Goal: Find specific fact: Find contact information

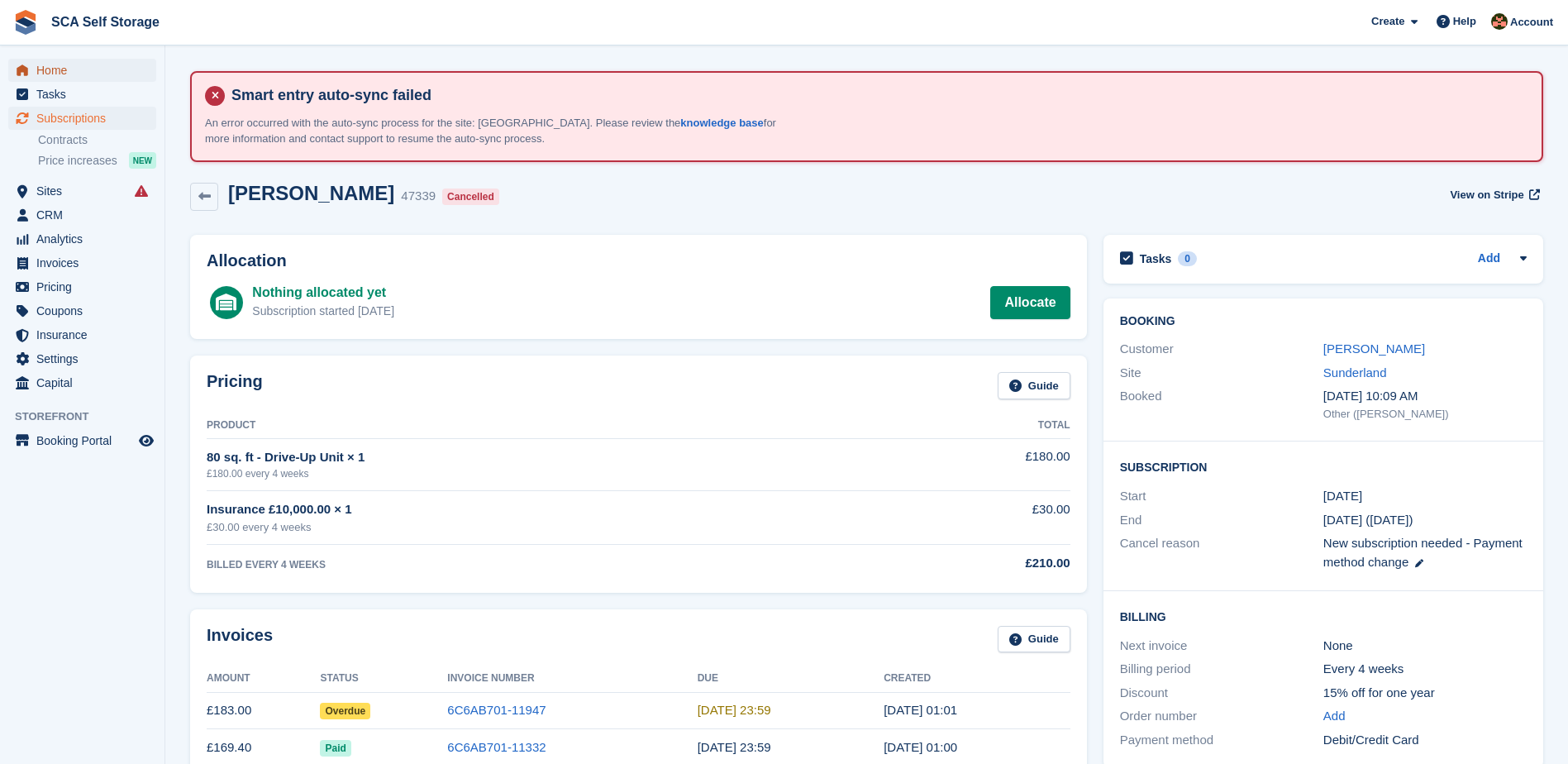
click at [75, 73] on span "Home" at bounding box center [86, 70] width 99 height 23
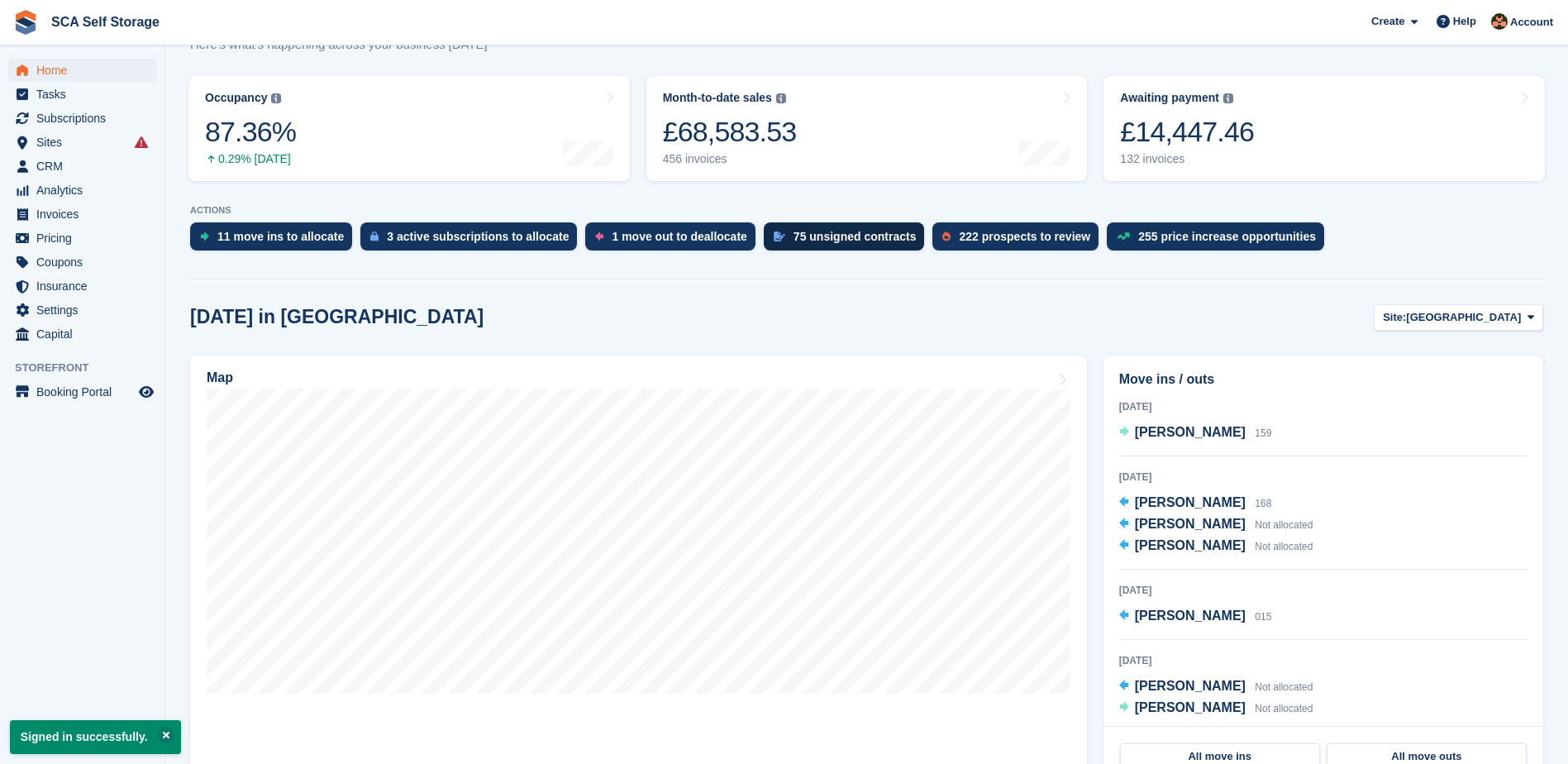
scroll to position [310, 0]
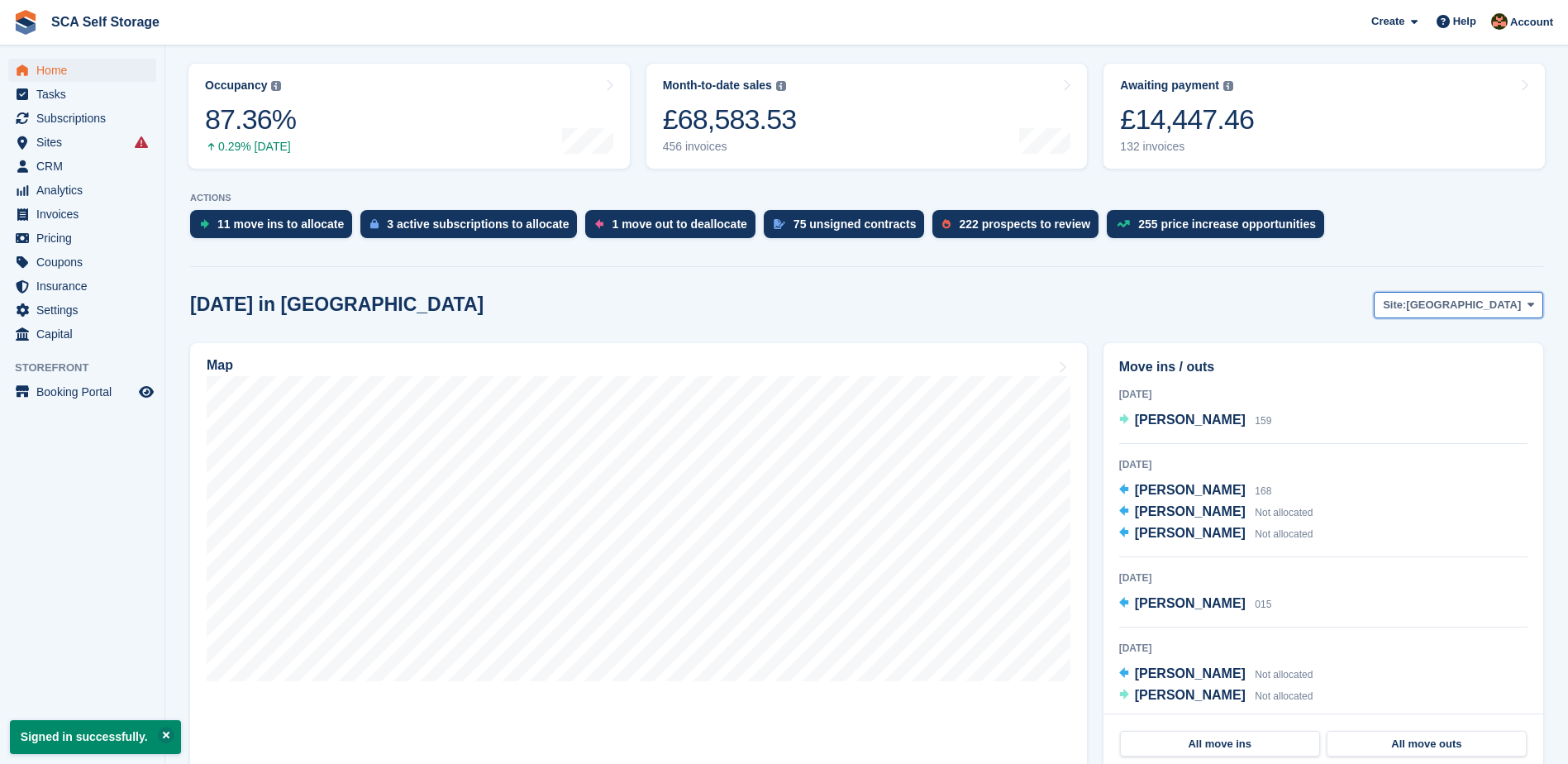
click at [1501, 296] on button "Site: Sheffield" at bounding box center [1458, 305] width 170 height 28
click at [1452, 376] on link "Sunderland" at bounding box center [1462, 373] width 149 height 29
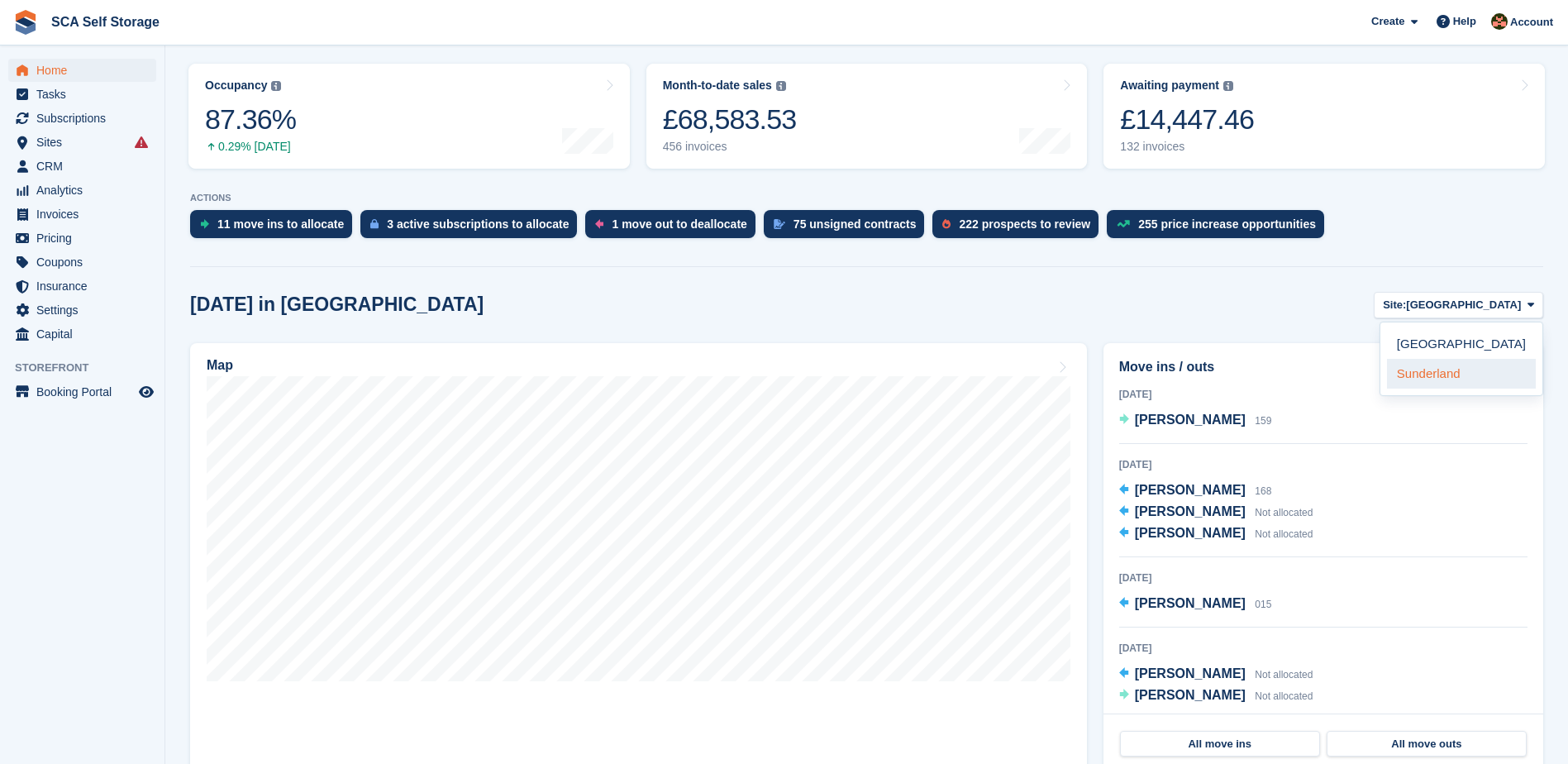
click at [1423, 387] on link "Sunderland" at bounding box center [1462, 373] width 149 height 29
click at [1505, 380] on link "Sunderland" at bounding box center [1462, 373] width 149 height 29
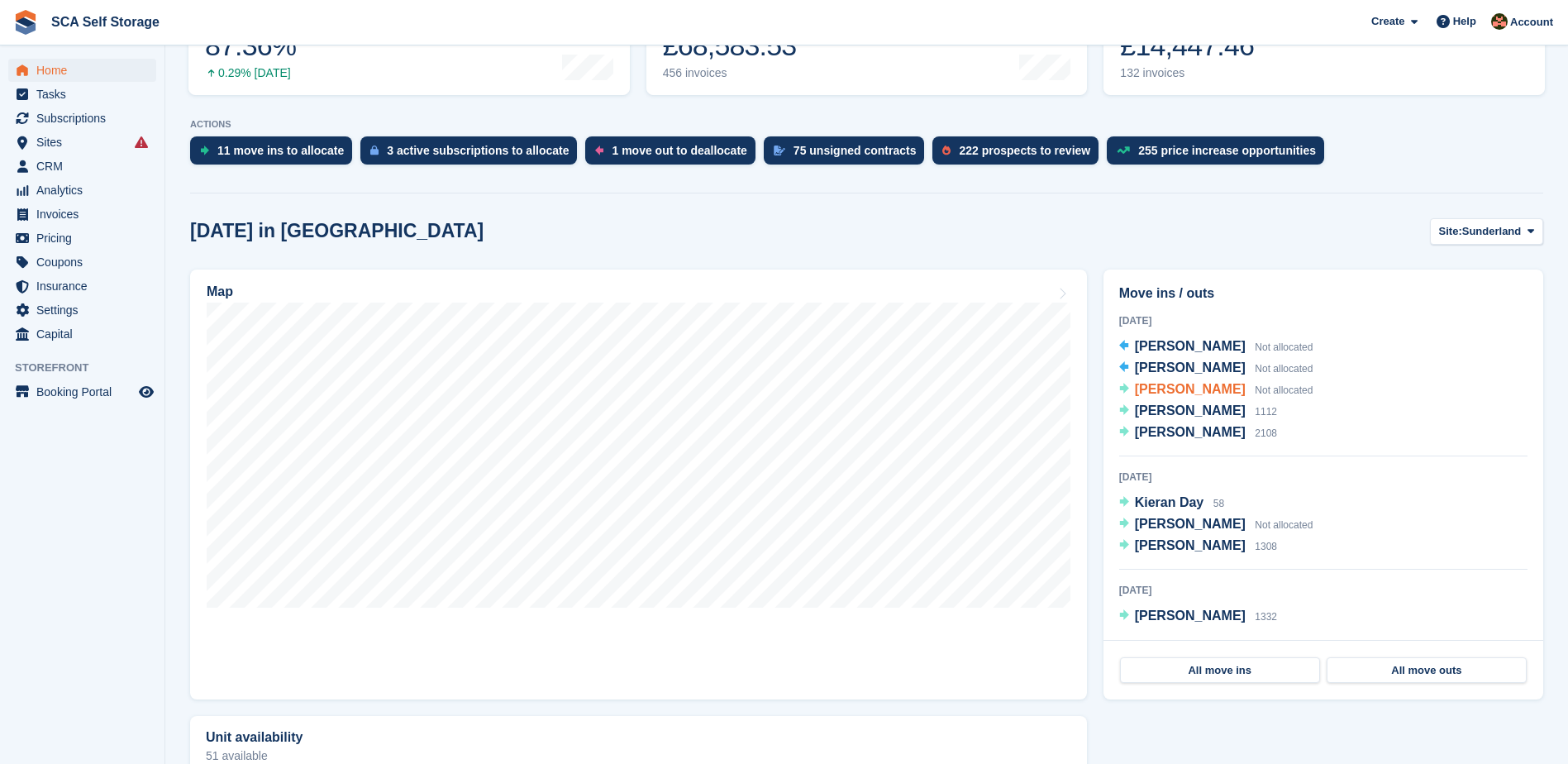
scroll to position [393, 0]
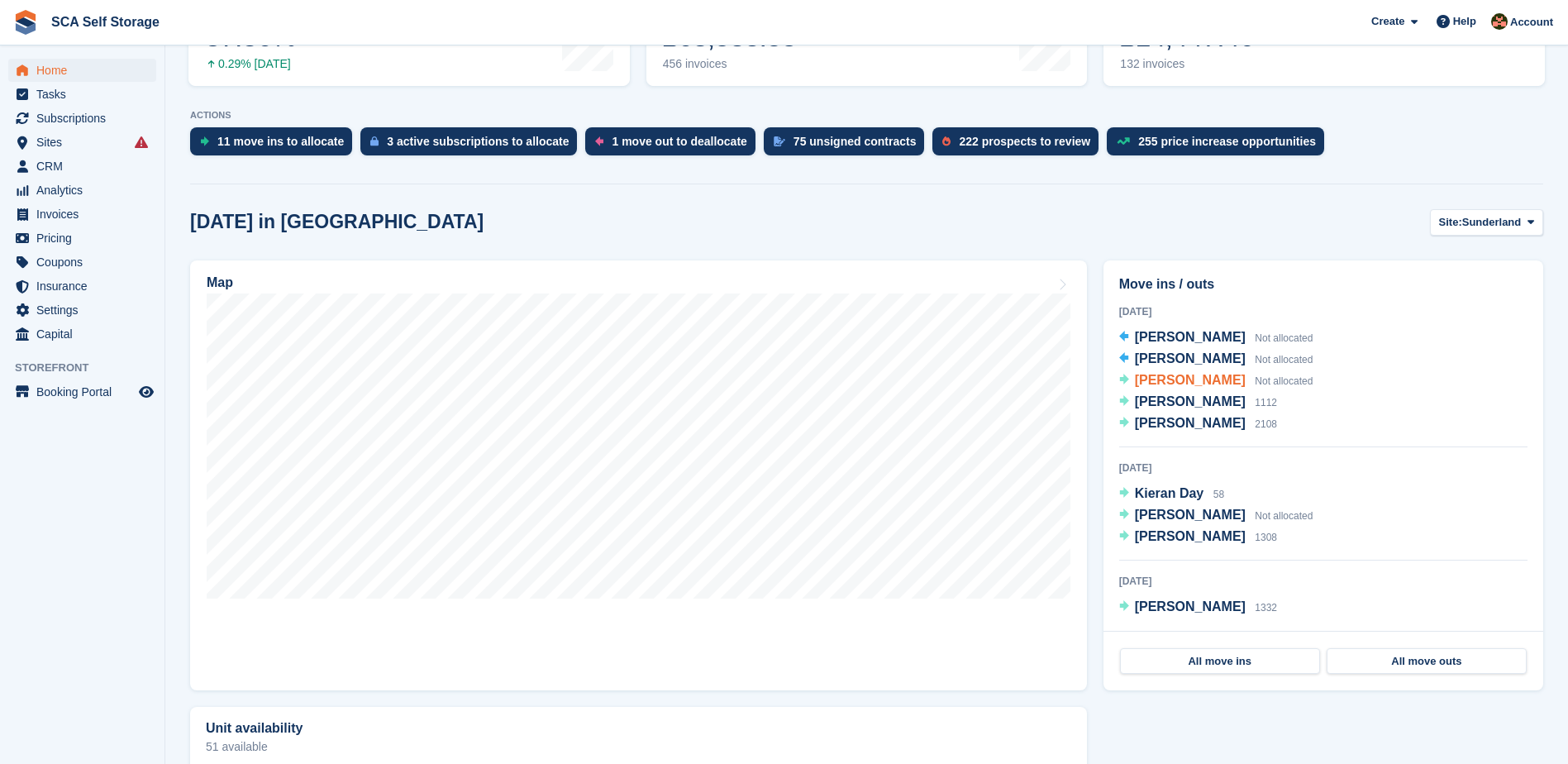
click at [1169, 382] on span "David Spence" at bounding box center [1190, 380] width 111 height 14
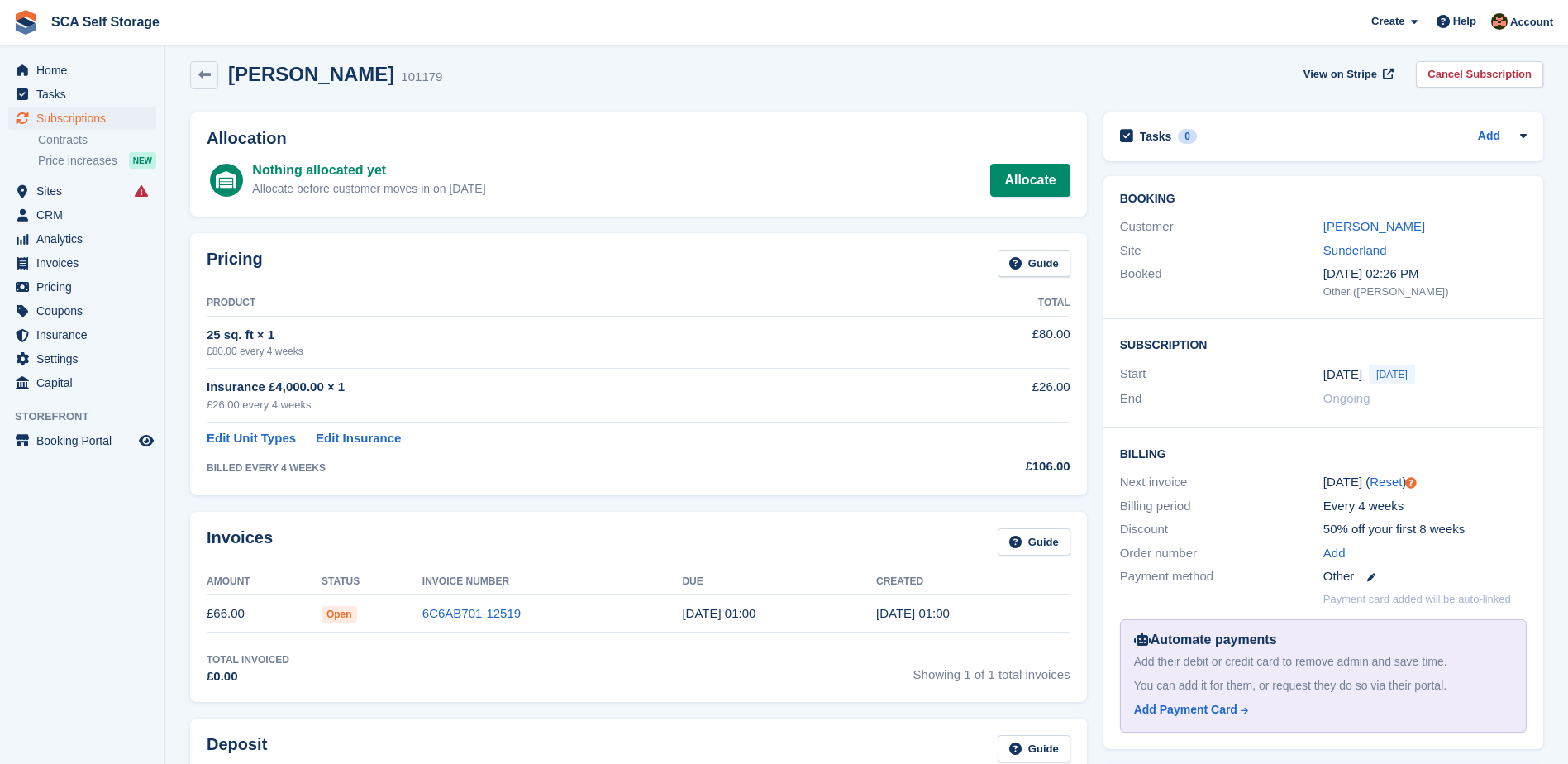
scroll to position [145, 0]
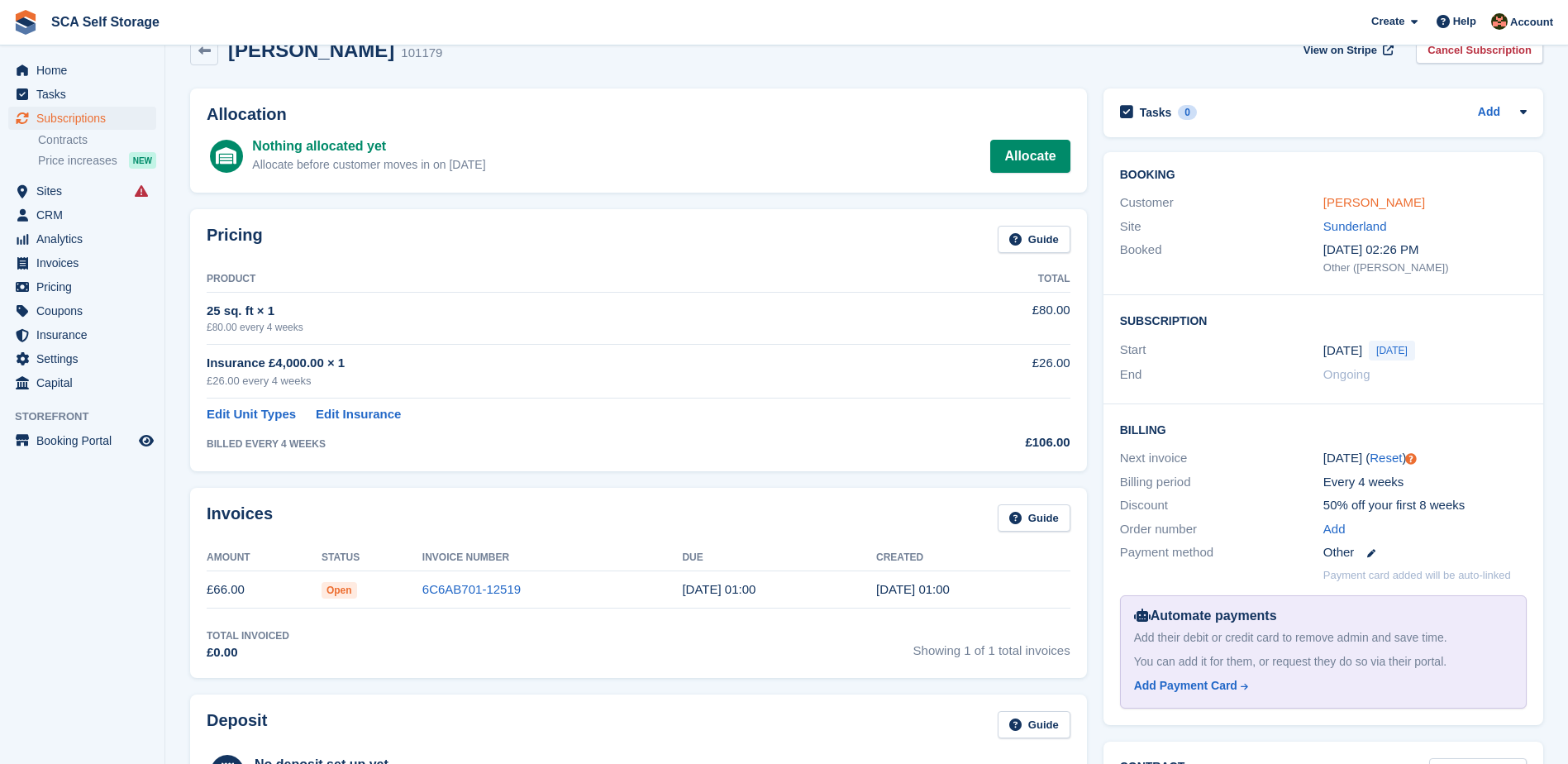
click at [1369, 202] on link "David Spence" at bounding box center [1374, 202] width 102 height 14
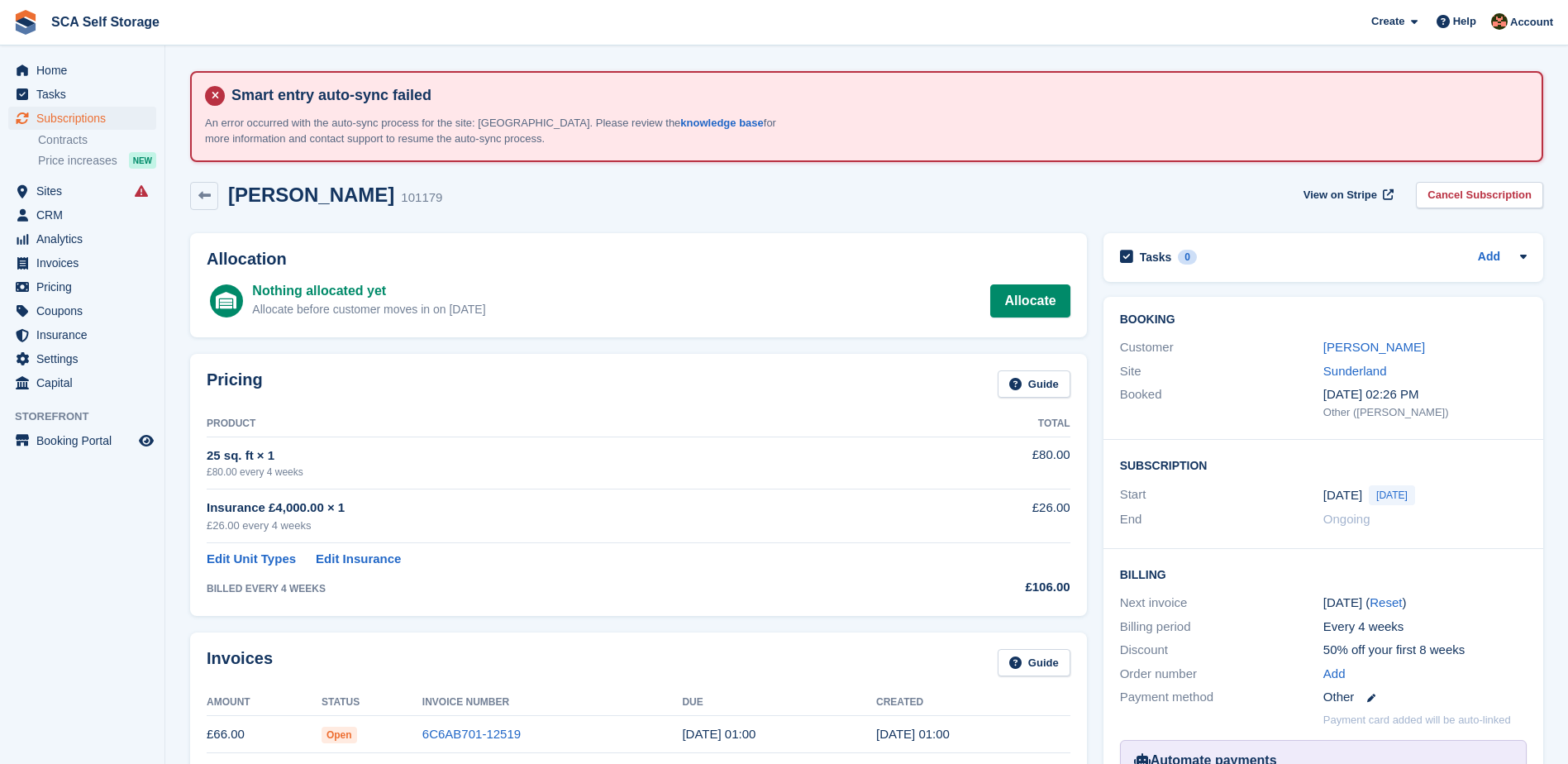
scroll to position [145, 0]
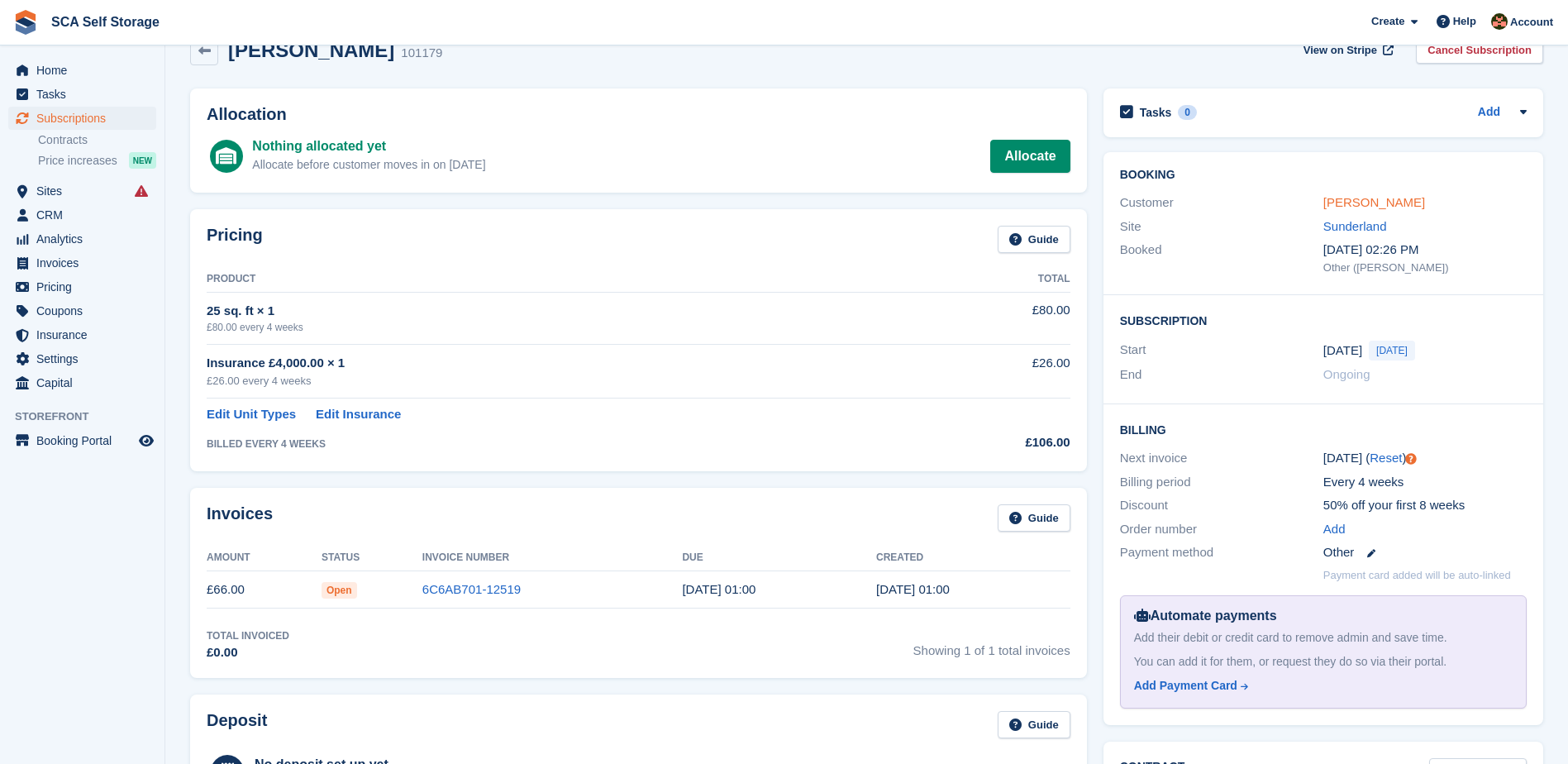
click at [1328, 205] on link "David Spence" at bounding box center [1374, 202] width 102 height 14
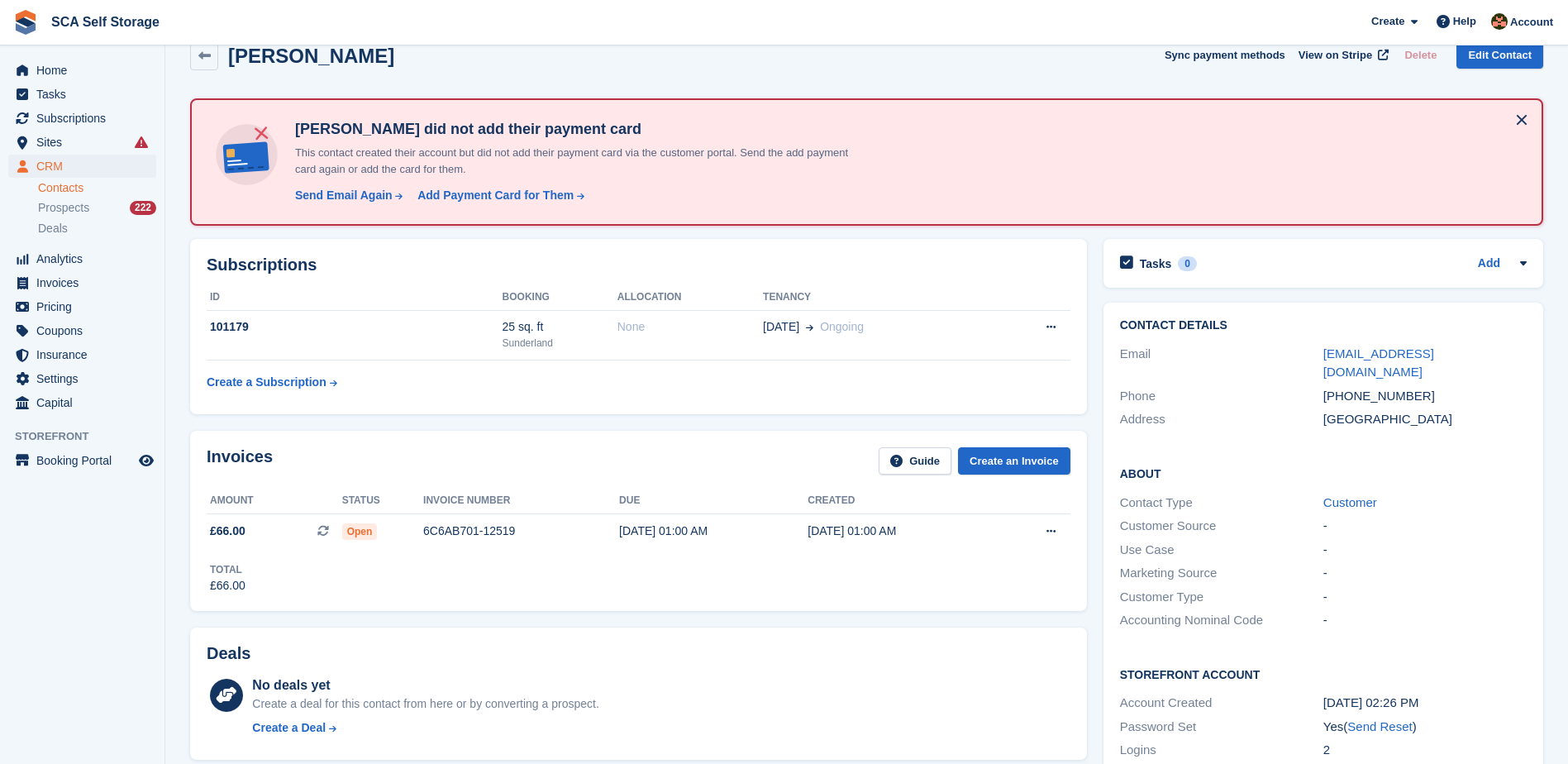
scroll to position [145, 0]
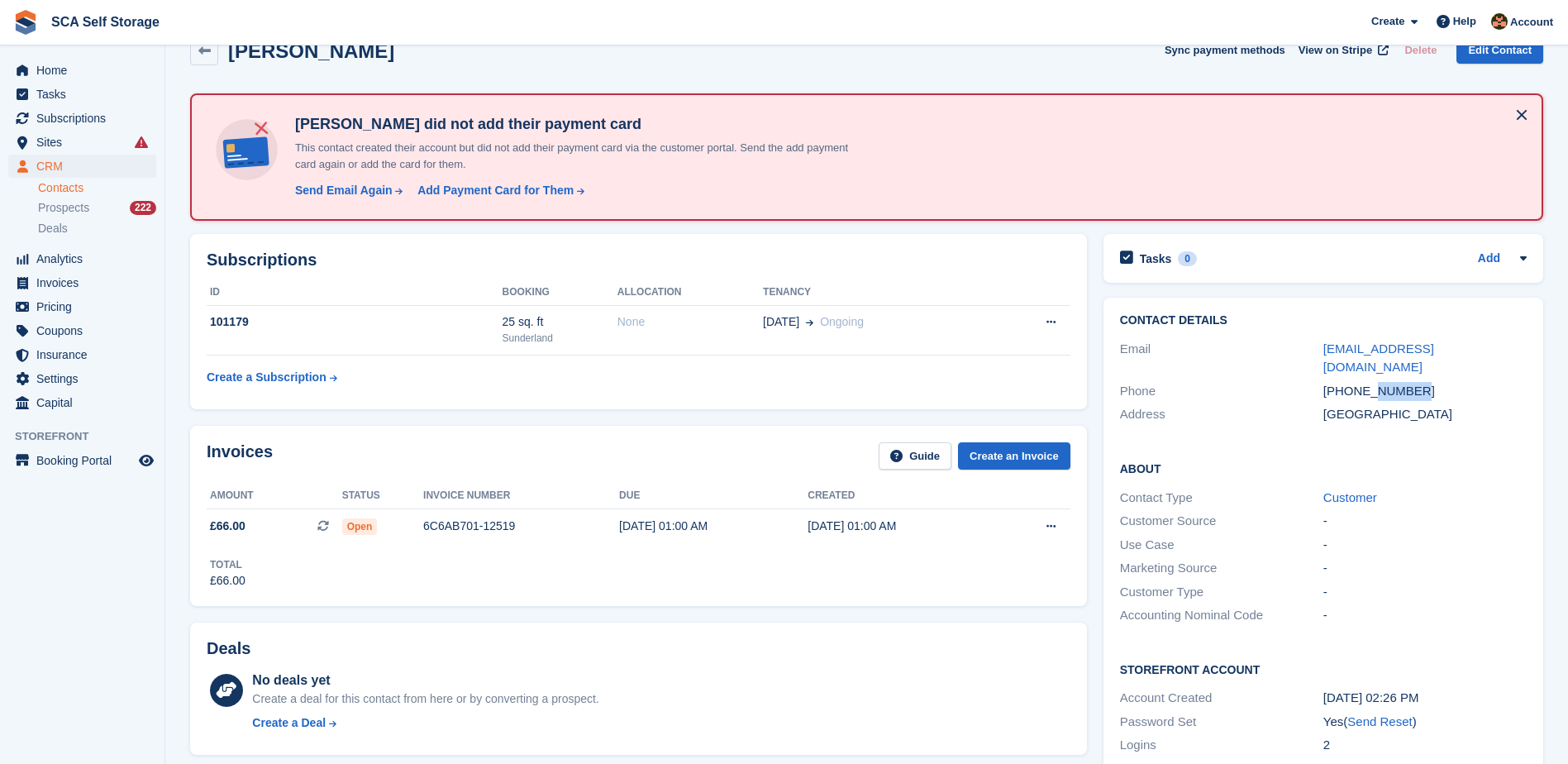
drag, startPoint x: 1411, startPoint y: 373, endPoint x: 1371, endPoint y: 382, distance: 41.0
click at [1371, 382] on div "+447939554206" at bounding box center [1425, 391] width 204 height 19
click at [54, 66] on span "Home" at bounding box center [86, 70] width 99 height 23
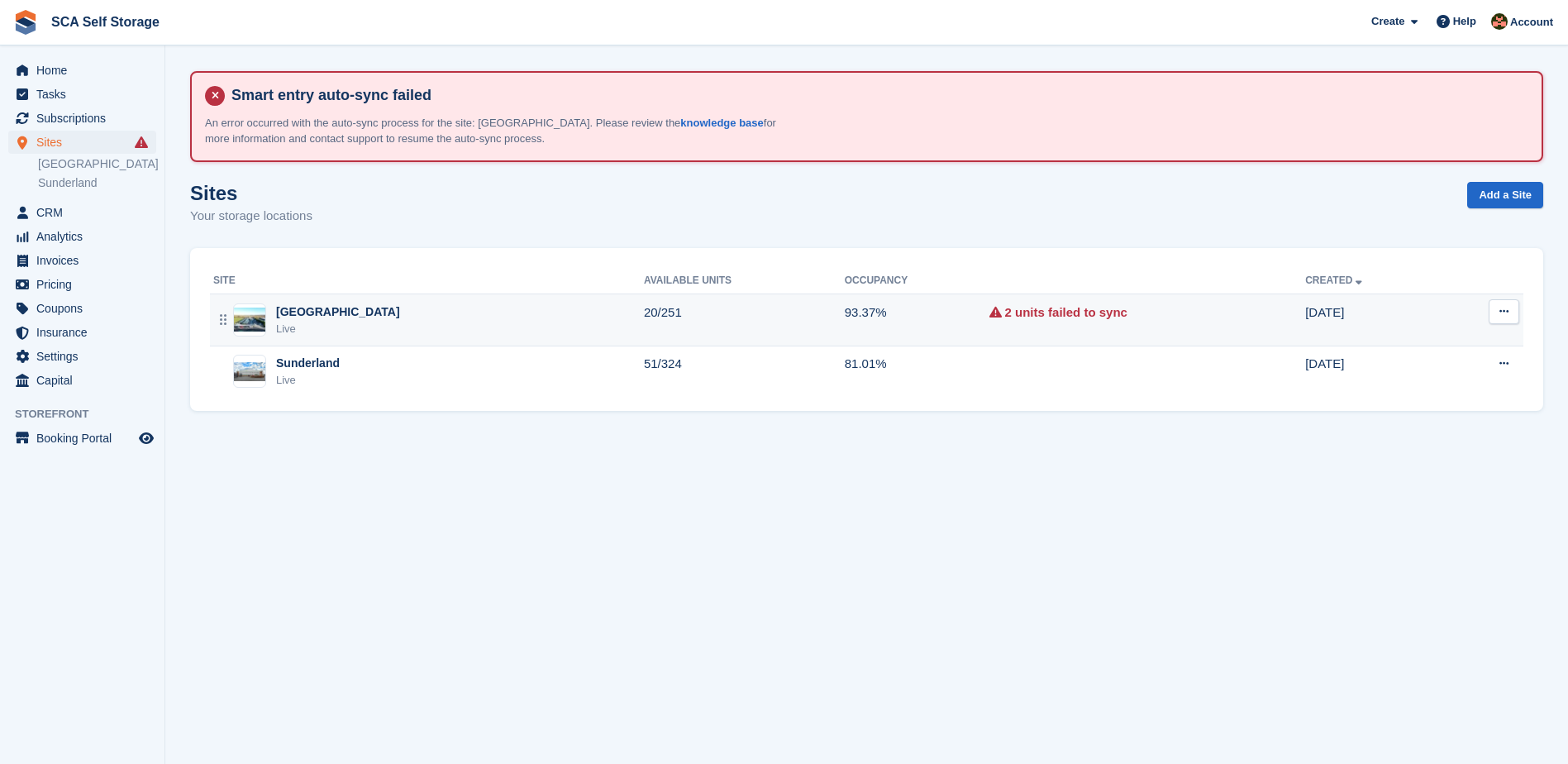
click at [468, 316] on div "Sheffield Live" at bounding box center [429, 320] width 431 height 34
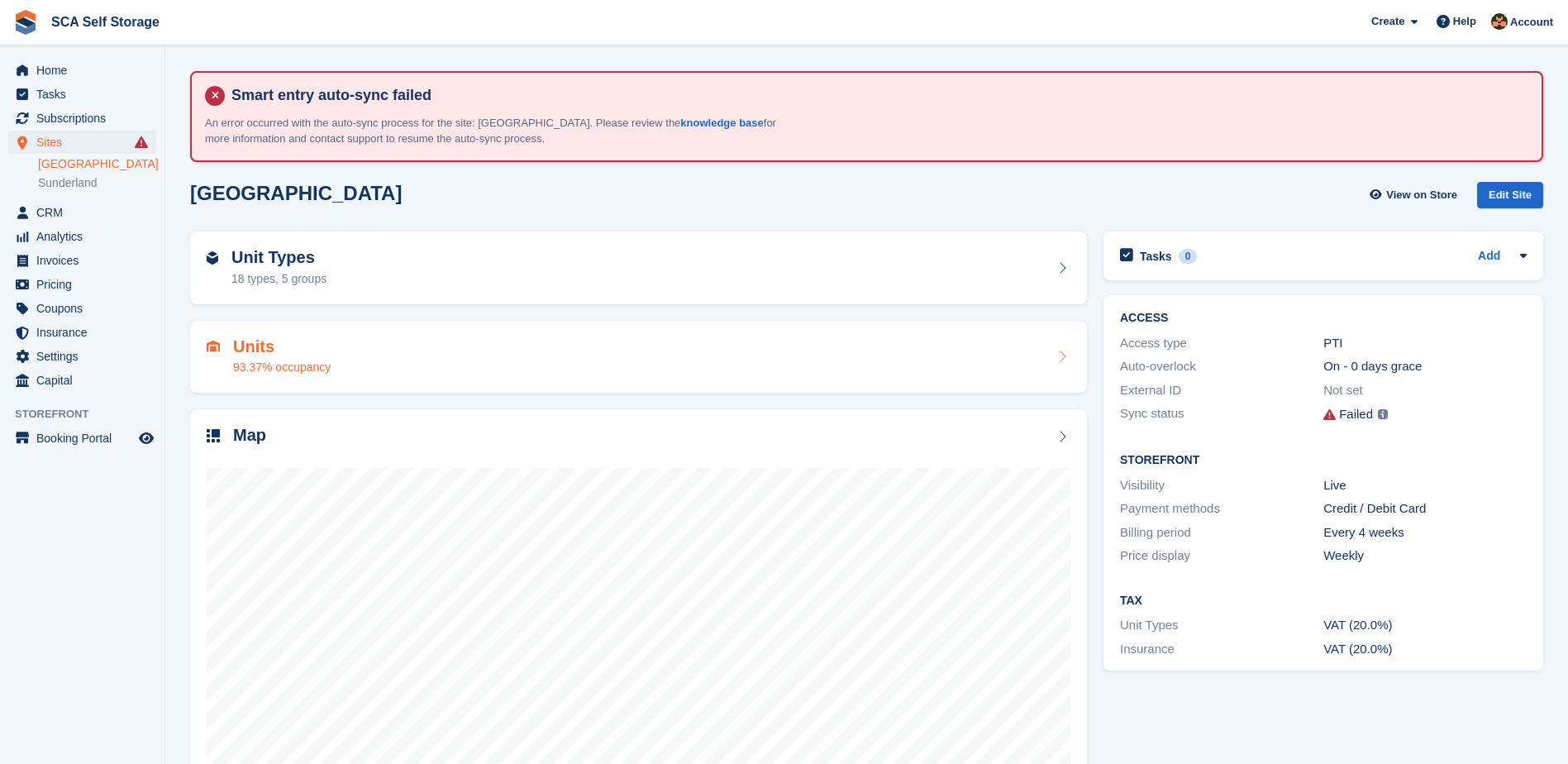
click at [241, 342] on h2 "Units" at bounding box center [282, 347] width 97 height 19
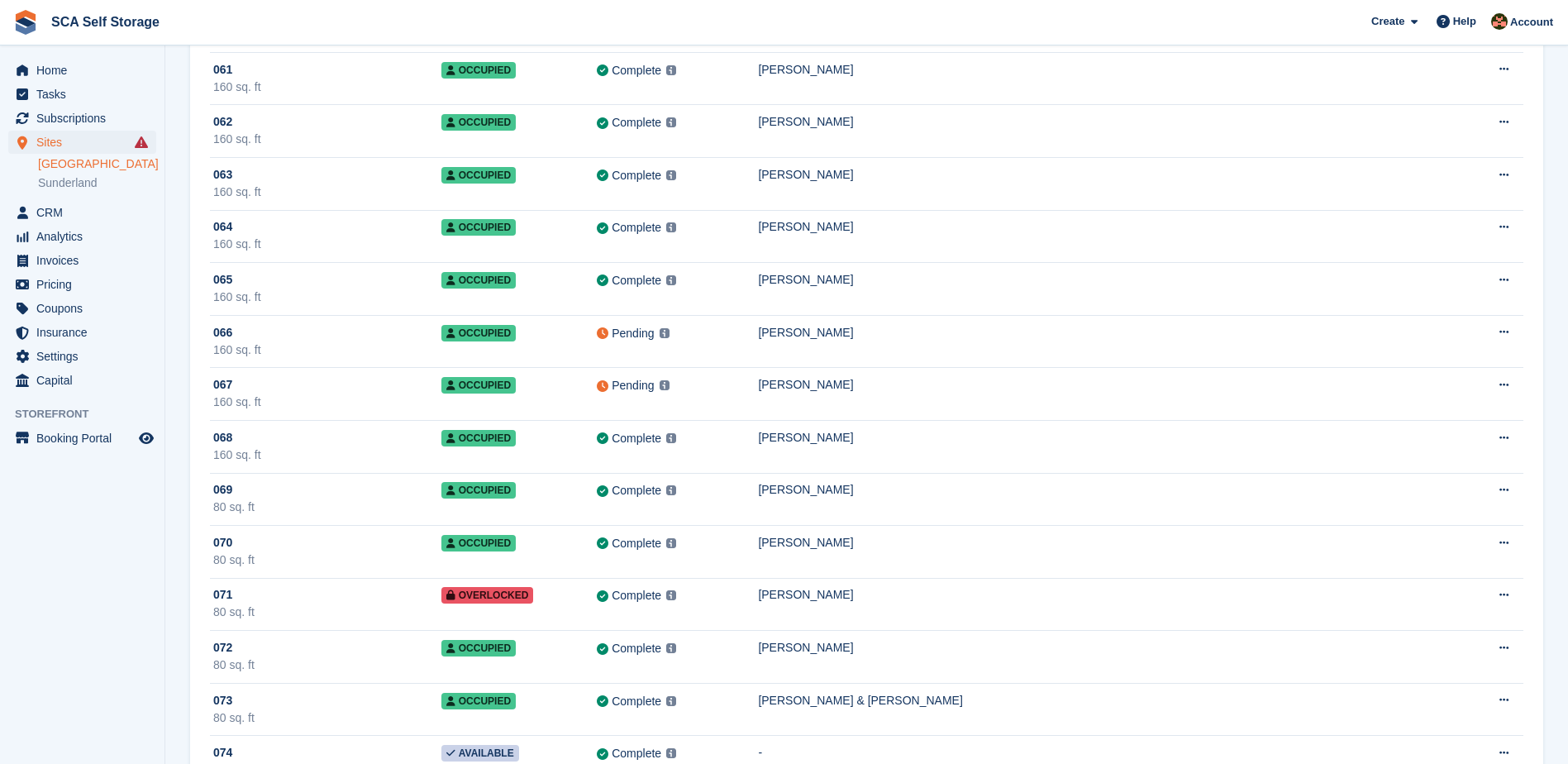
scroll to position [3947, 0]
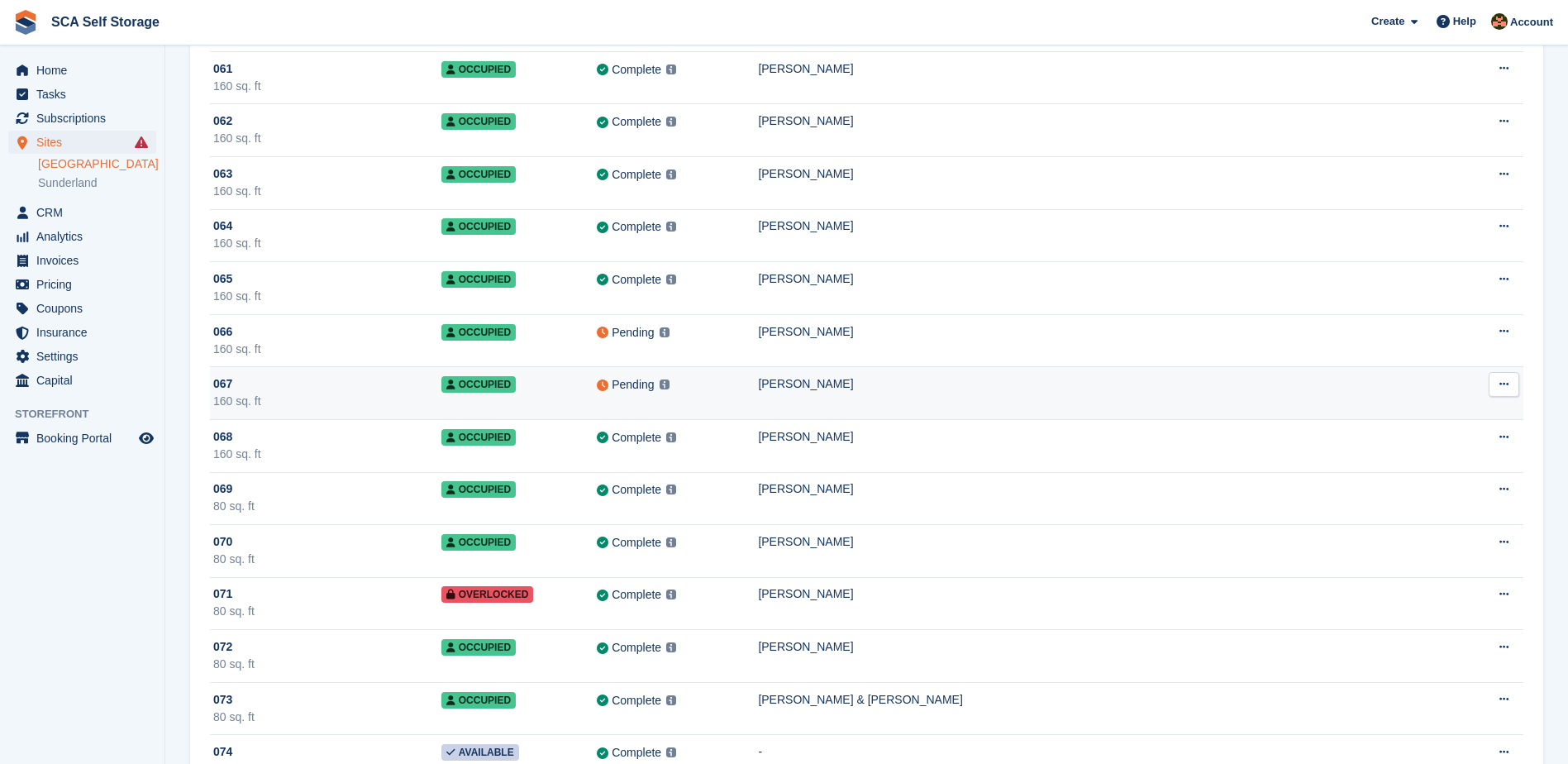
click at [758, 388] on div "Pending This unit will be synced with PTI within 1 minute Learn more →" at bounding box center [678, 384] width 161 height 19
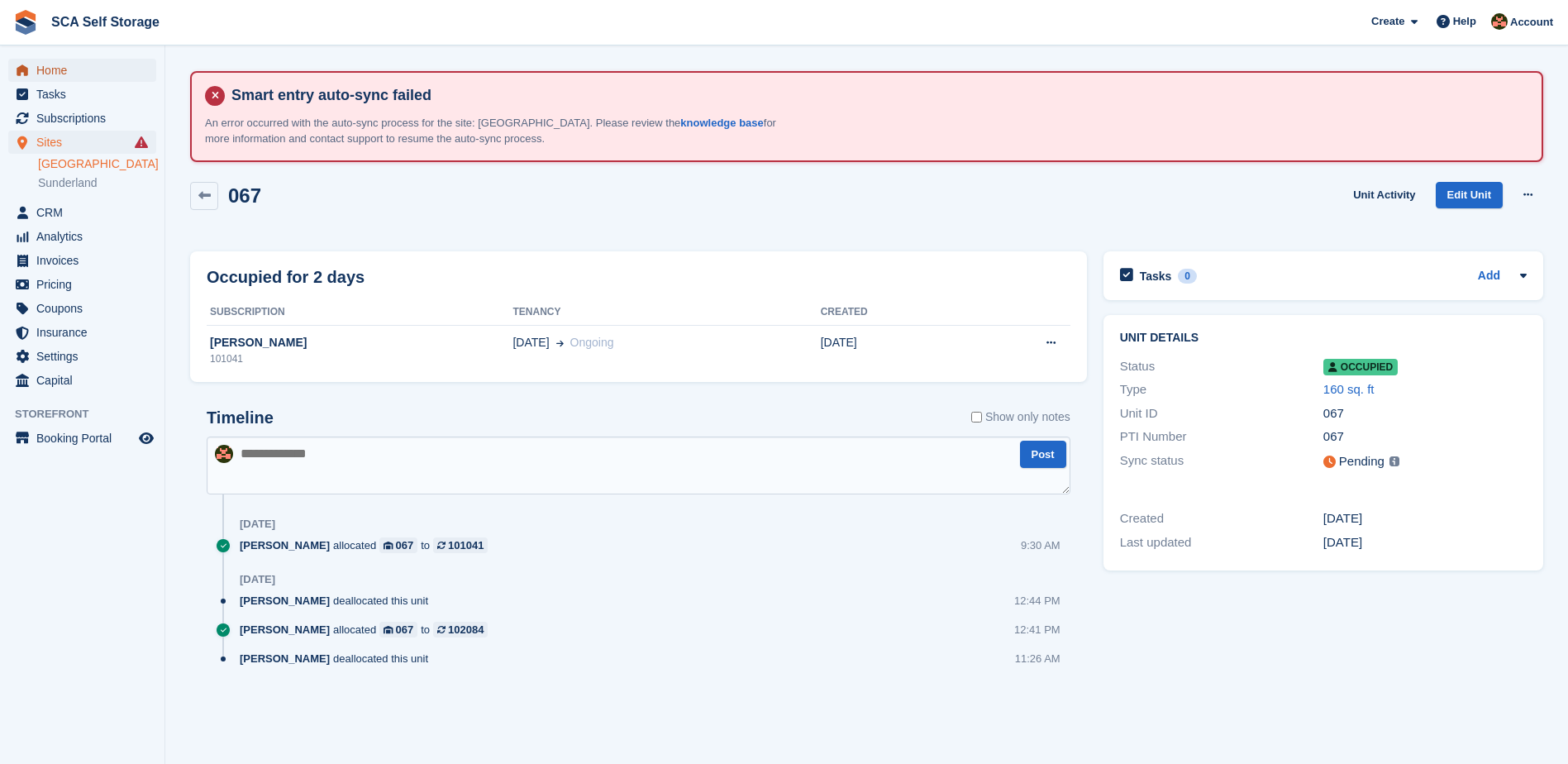
click at [57, 72] on span "Home" at bounding box center [86, 70] width 99 height 23
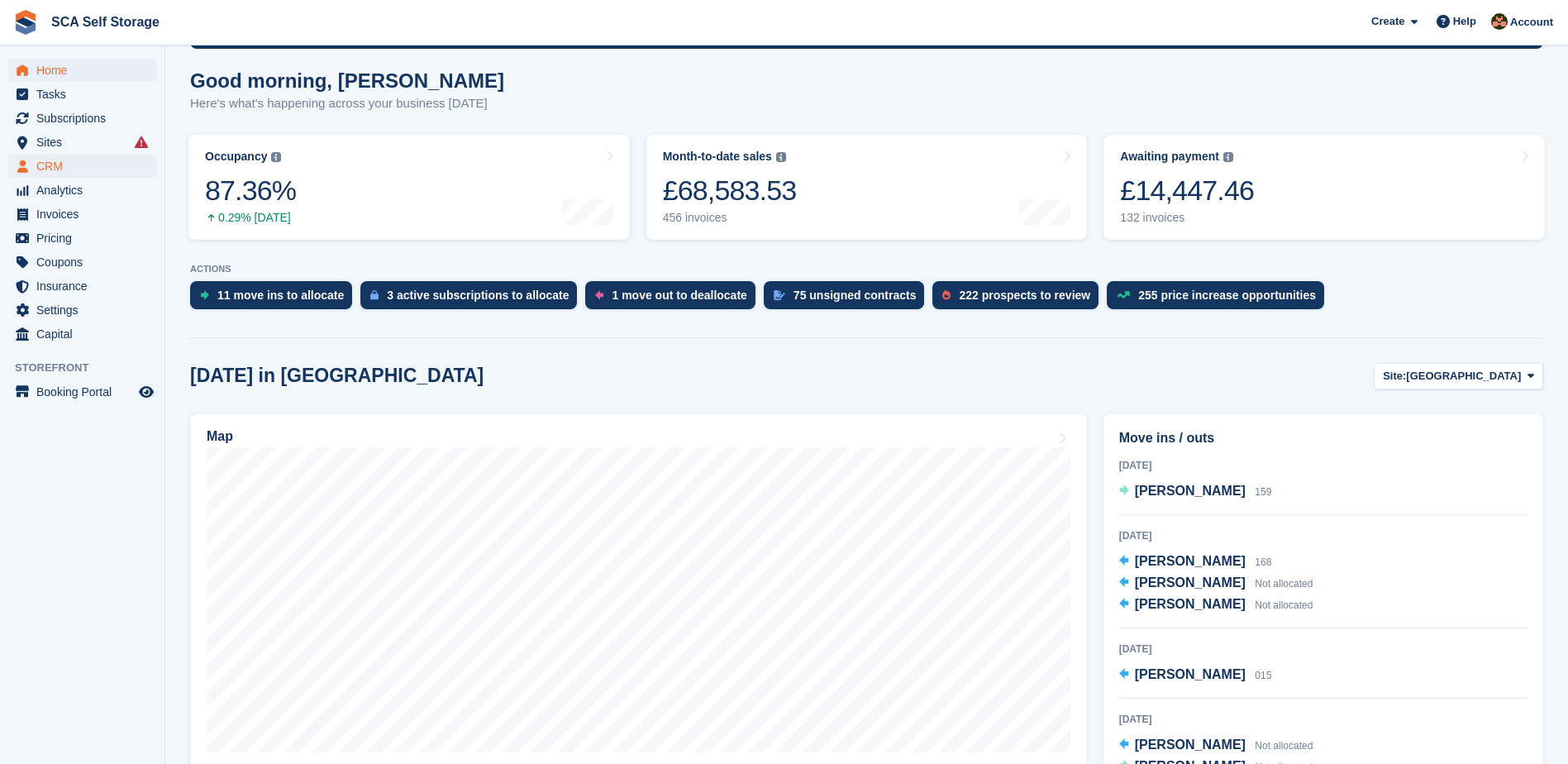
scroll to position [227, 0]
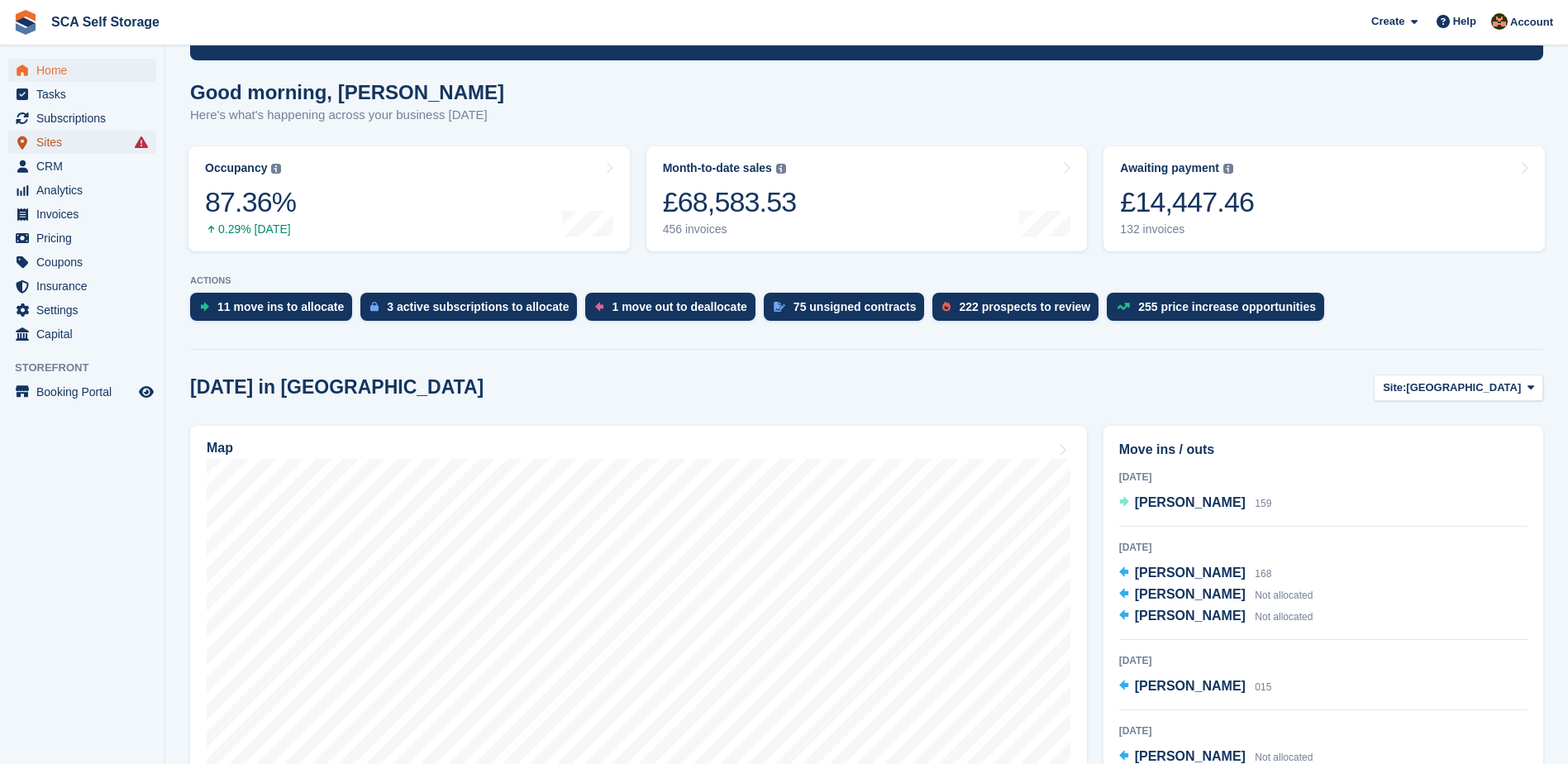
click at [63, 147] on span "Sites" at bounding box center [86, 141] width 99 height 23
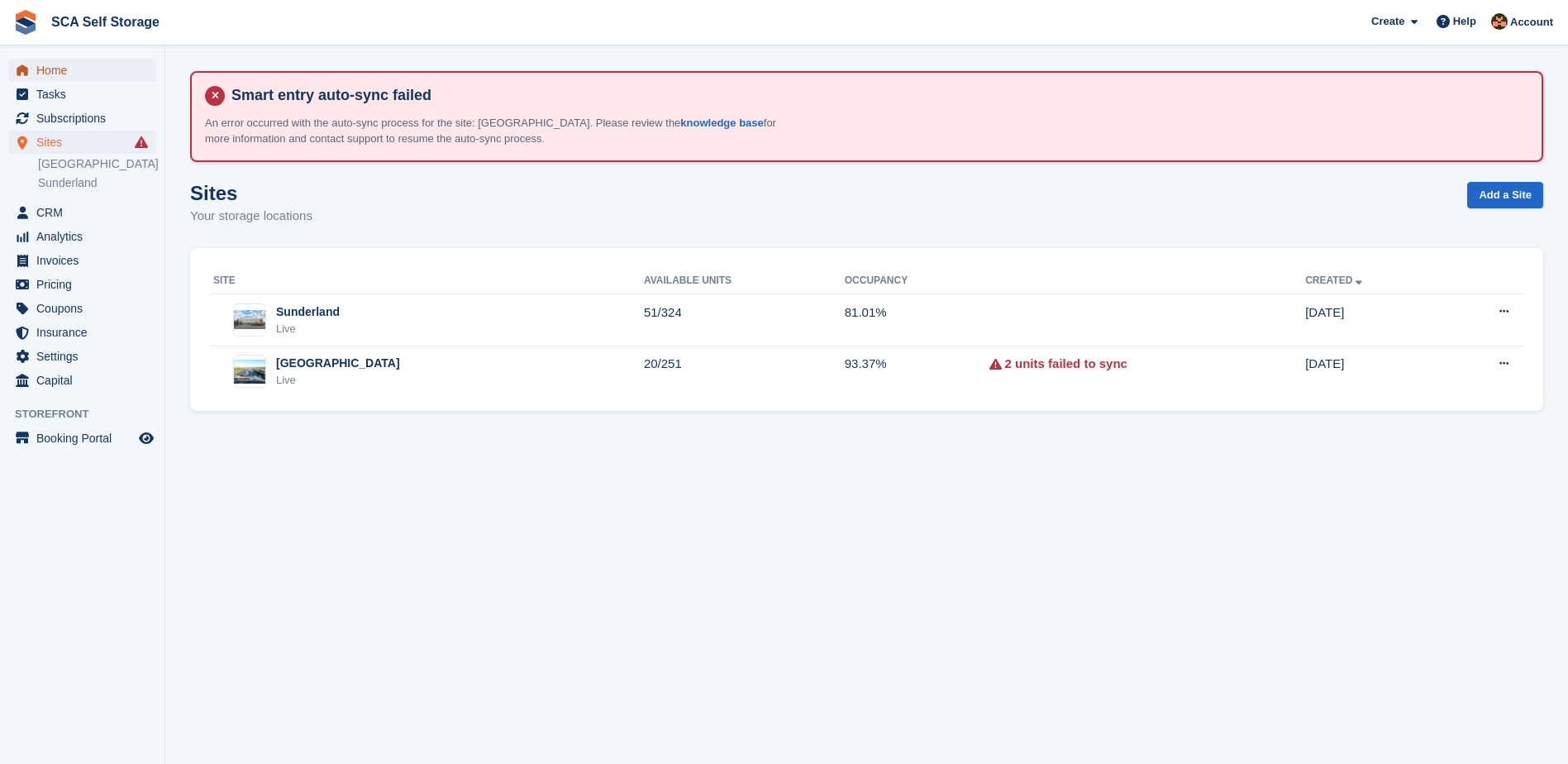
click at [46, 69] on span "Home" at bounding box center [86, 70] width 99 height 23
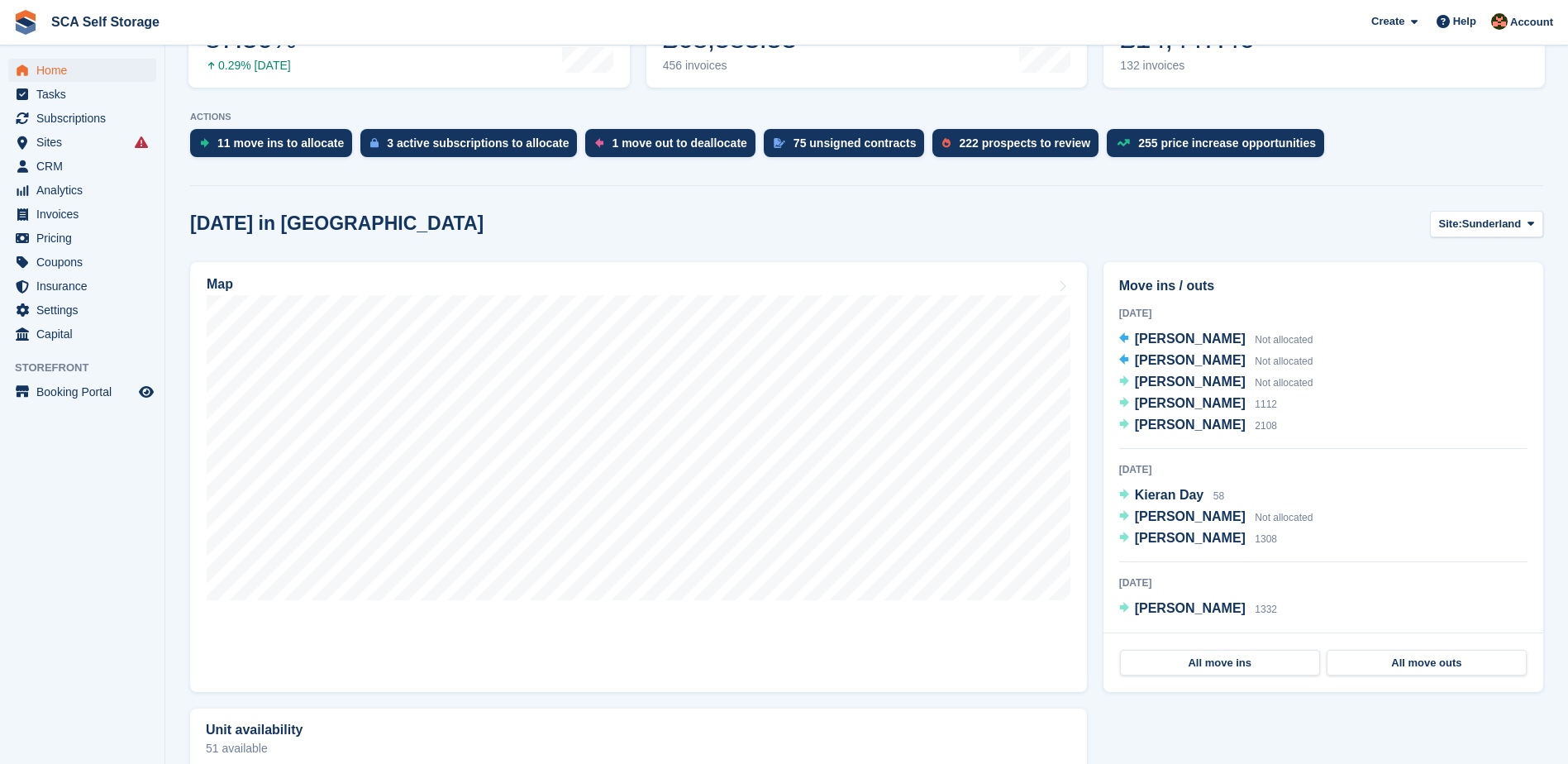
scroll to position [414, 0]
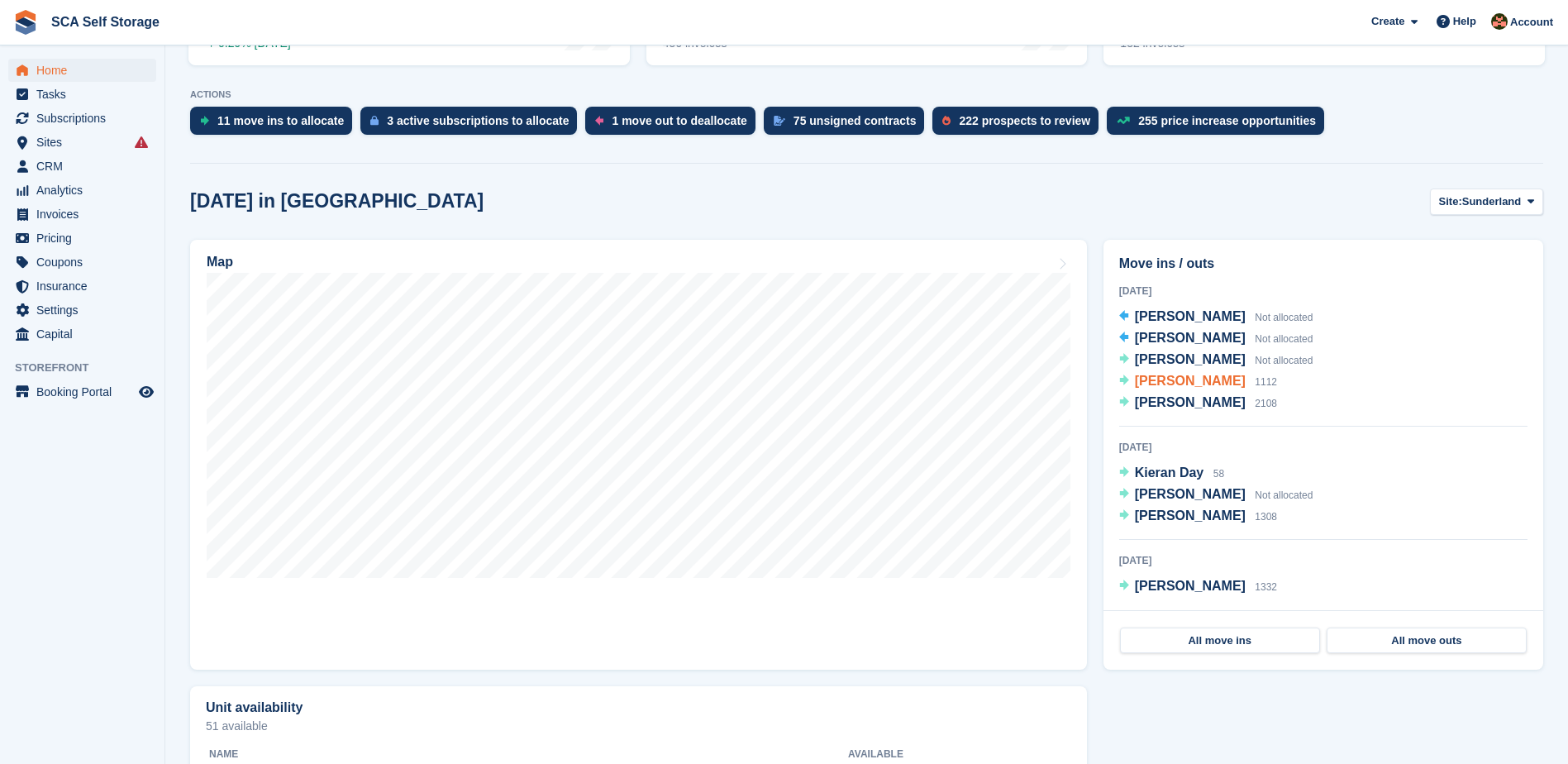
click at [1182, 381] on span "[PERSON_NAME]" at bounding box center [1190, 380] width 111 height 14
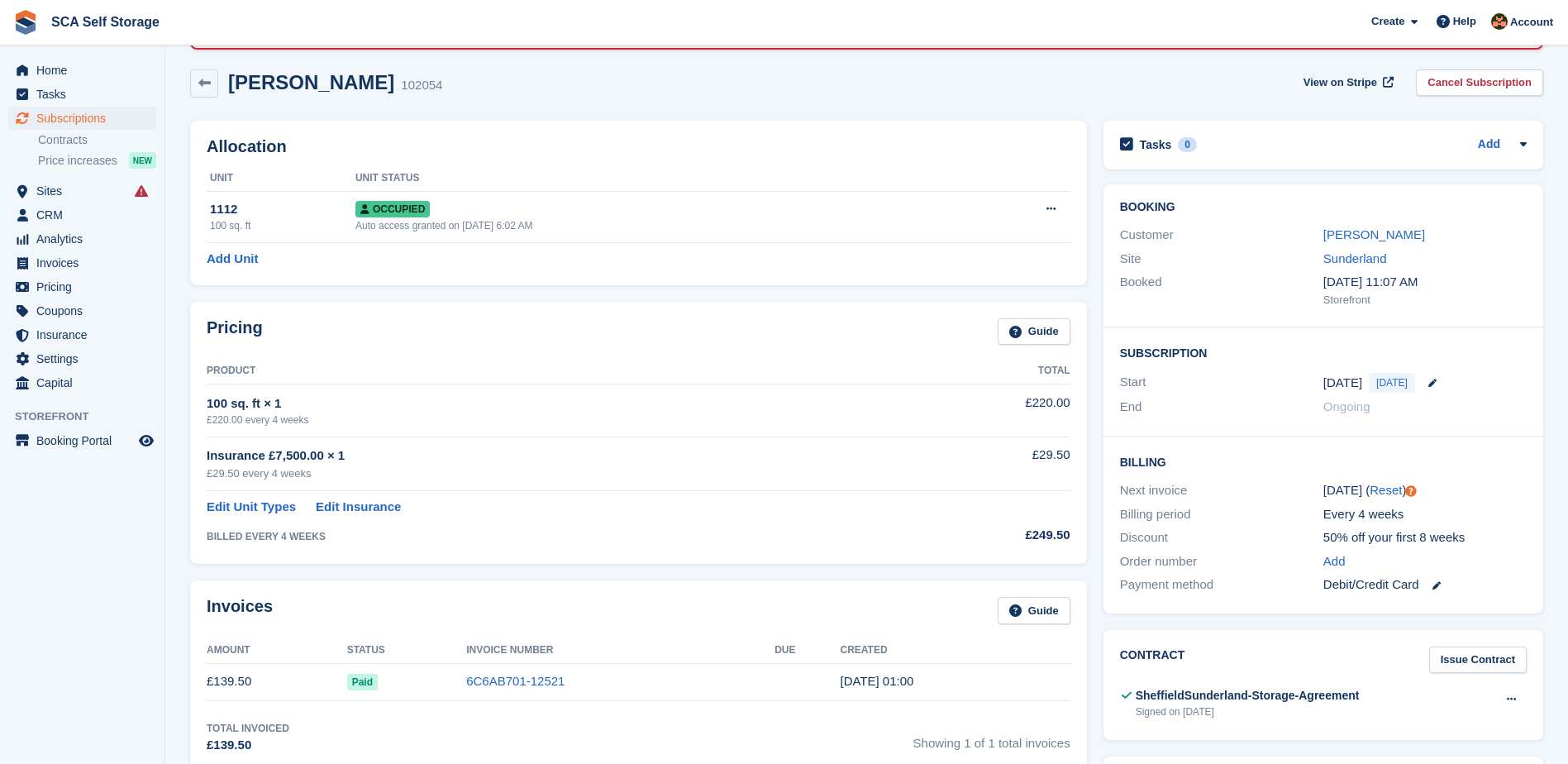
scroll to position [104, 0]
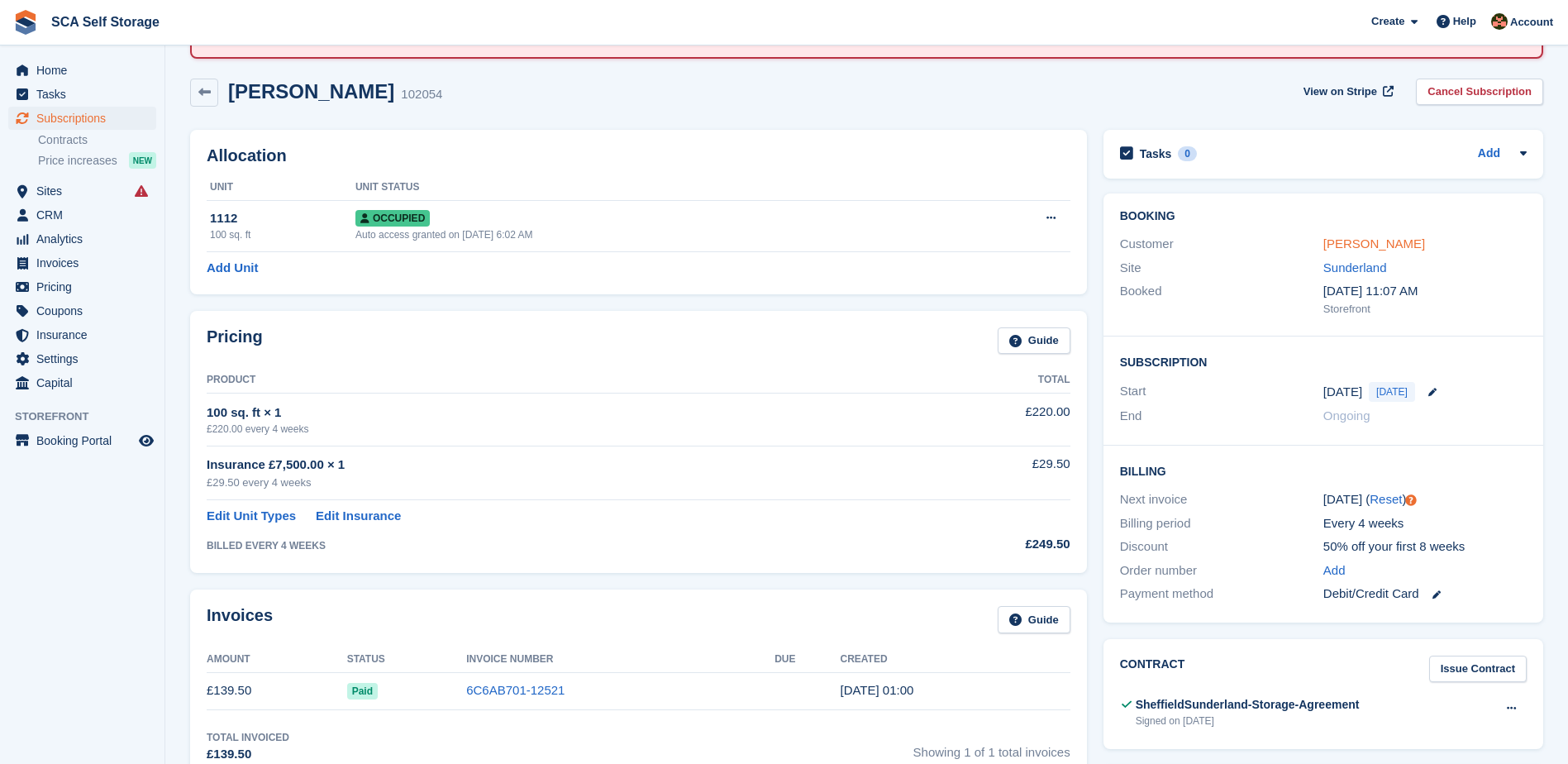
click at [1329, 241] on link "[PERSON_NAME]" at bounding box center [1374, 243] width 102 height 14
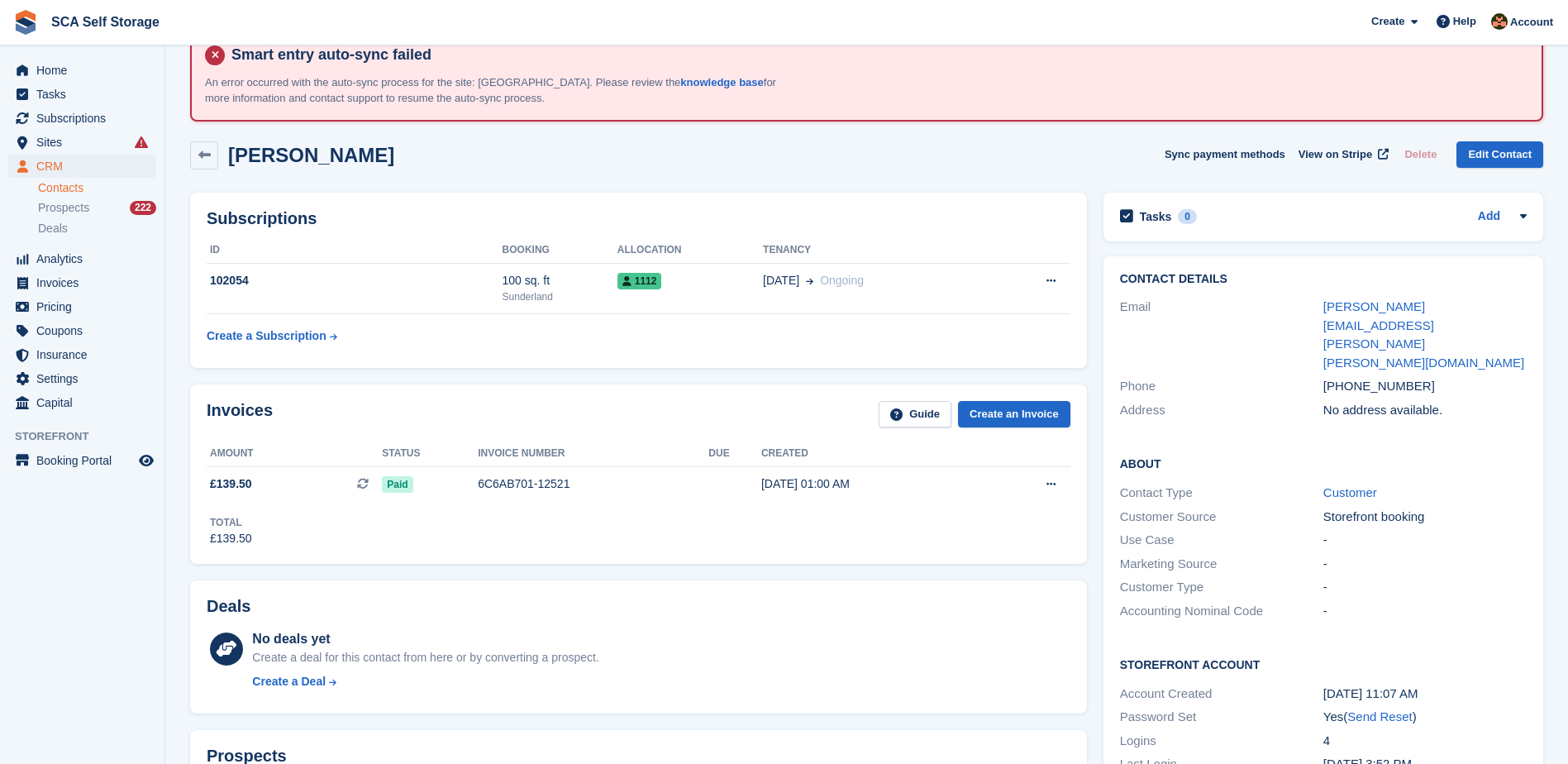
scroll to position [41, 0]
drag, startPoint x: 1420, startPoint y: 329, endPoint x: 1370, endPoint y: 334, distance: 50.2
click at [1370, 376] on div "[PHONE_NUMBER]" at bounding box center [1425, 385] width 204 height 19
drag, startPoint x: 348, startPoint y: 159, endPoint x: 228, endPoint y: 154, distance: 120.1
click at [228, 154] on div "[PERSON_NAME] Sync payment methods View on Stripe Delete Edit Contact" at bounding box center [867, 154] width 1353 height 28
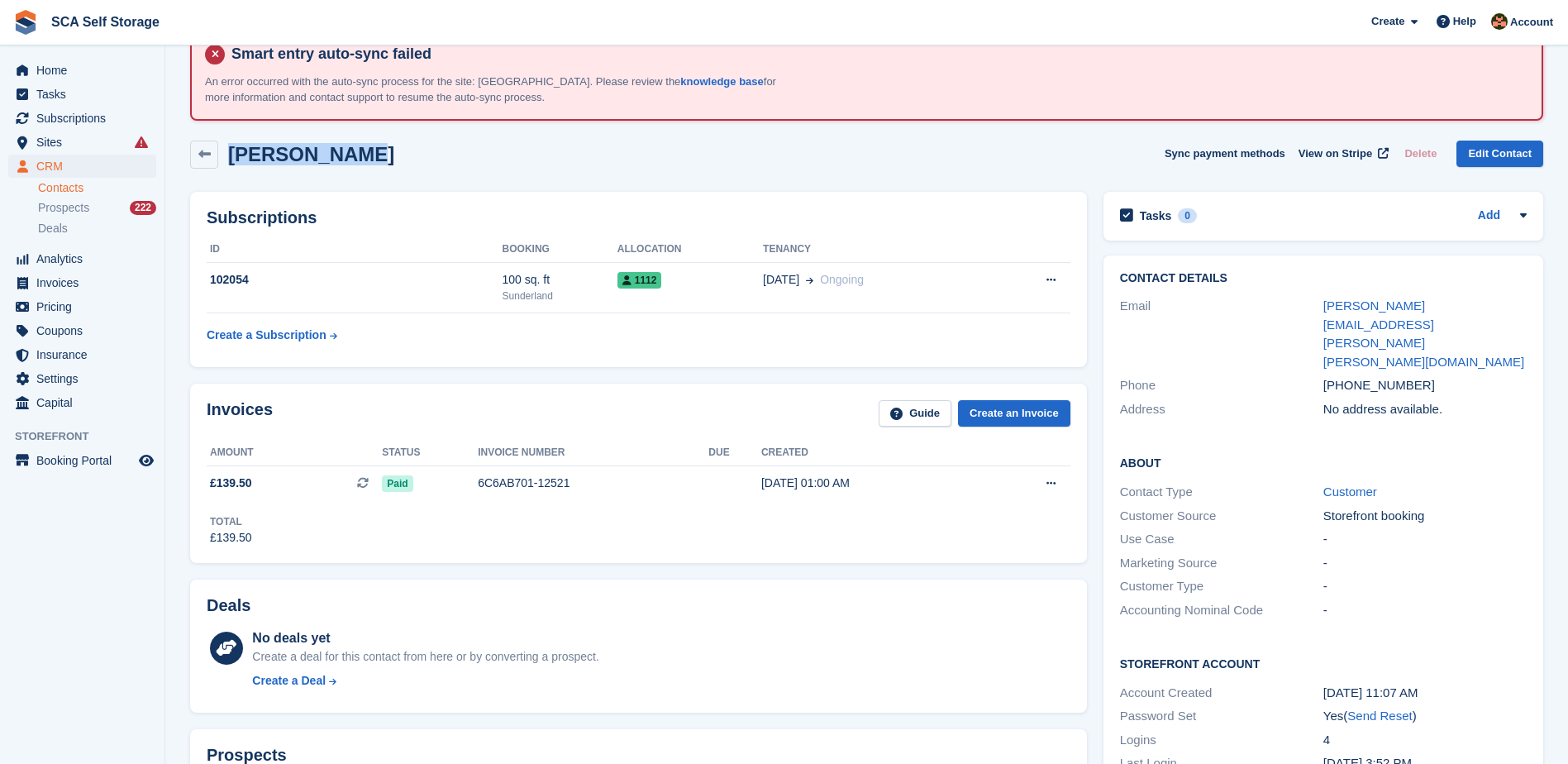
copy h2 "[PERSON_NAME]"
click at [77, 70] on span "Home" at bounding box center [86, 70] width 99 height 23
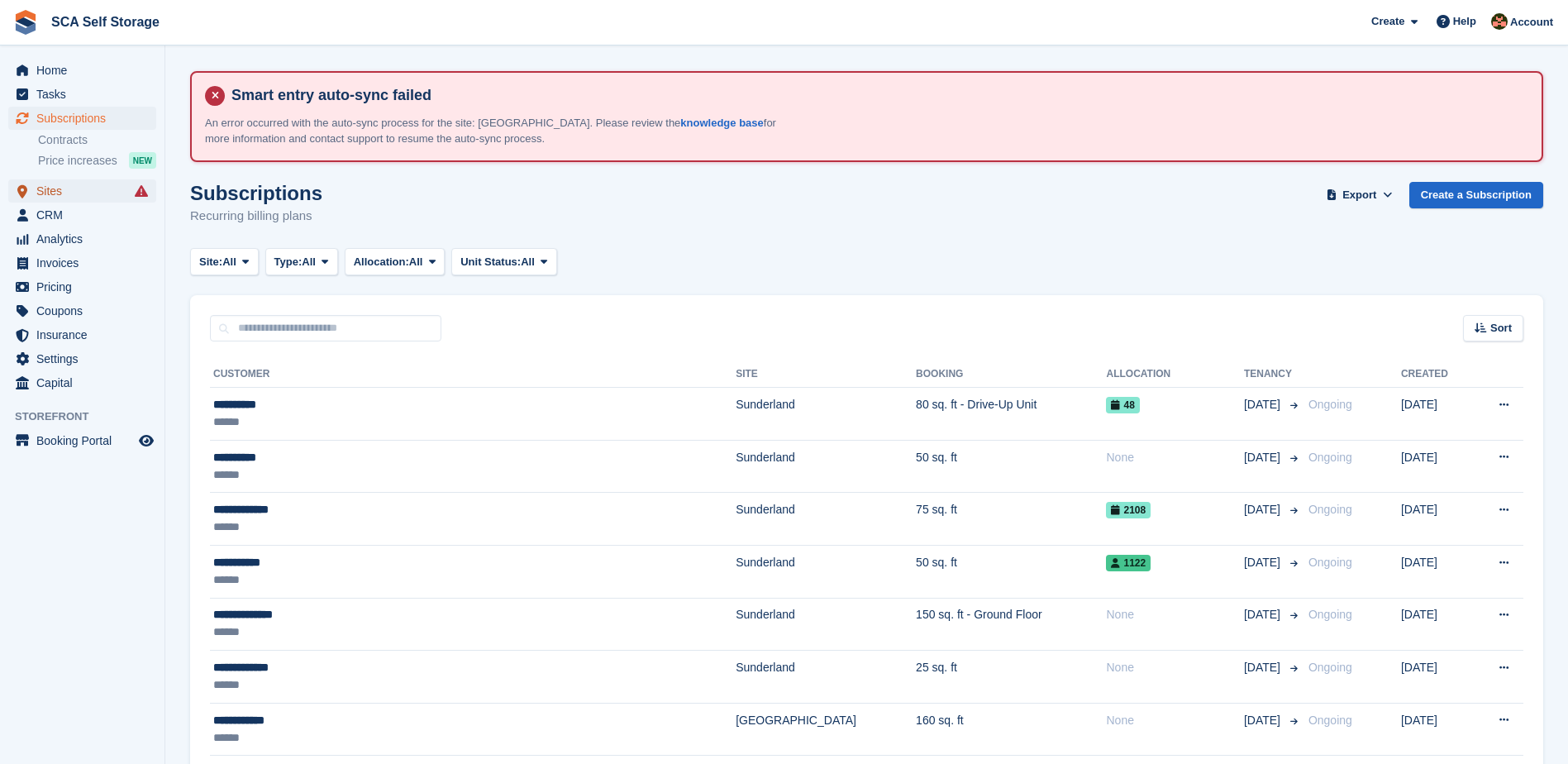
click at [39, 200] on span "Sites" at bounding box center [86, 191] width 99 height 23
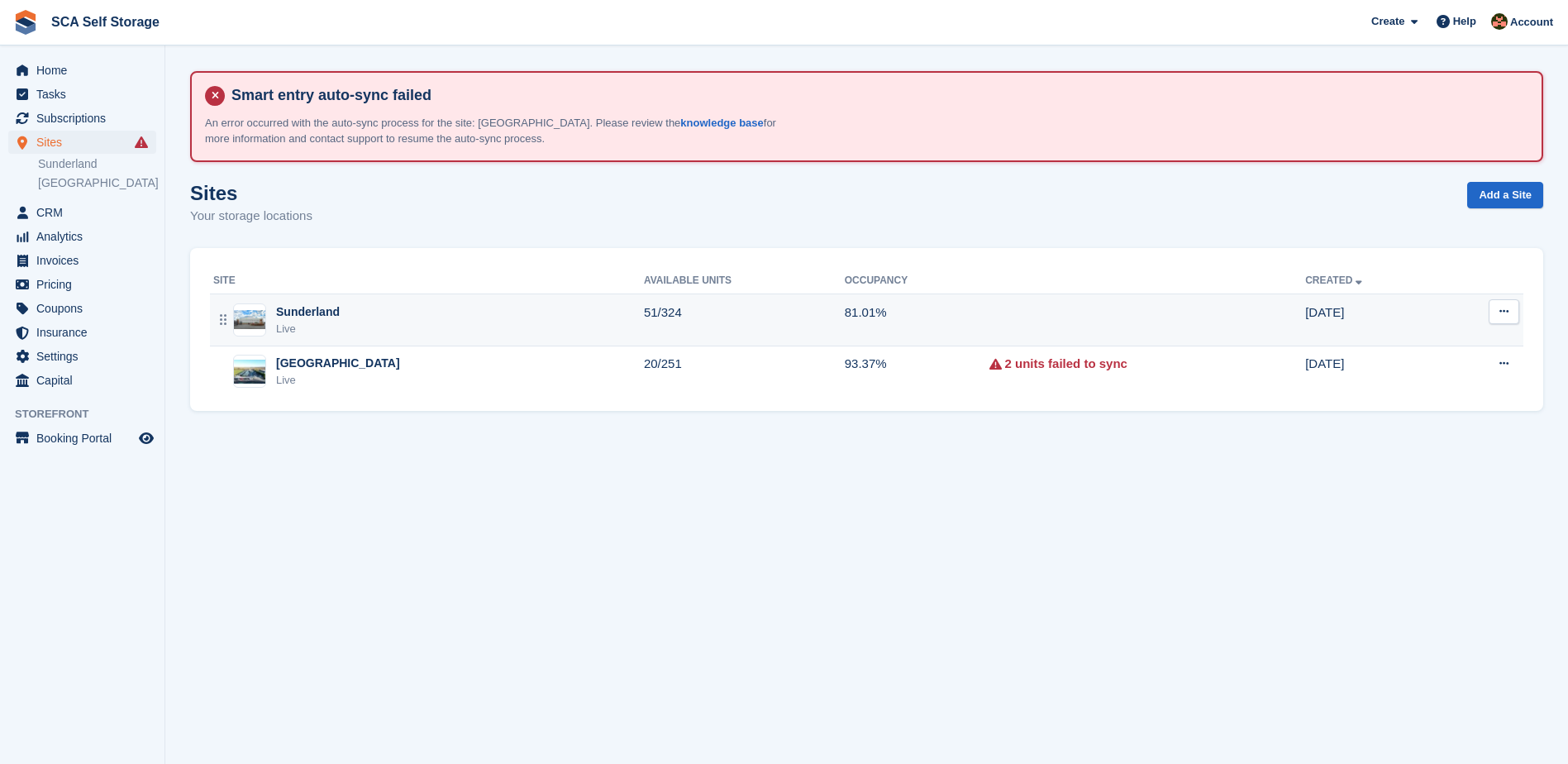
click at [322, 304] on div "Sunderland" at bounding box center [307, 312] width 63 height 17
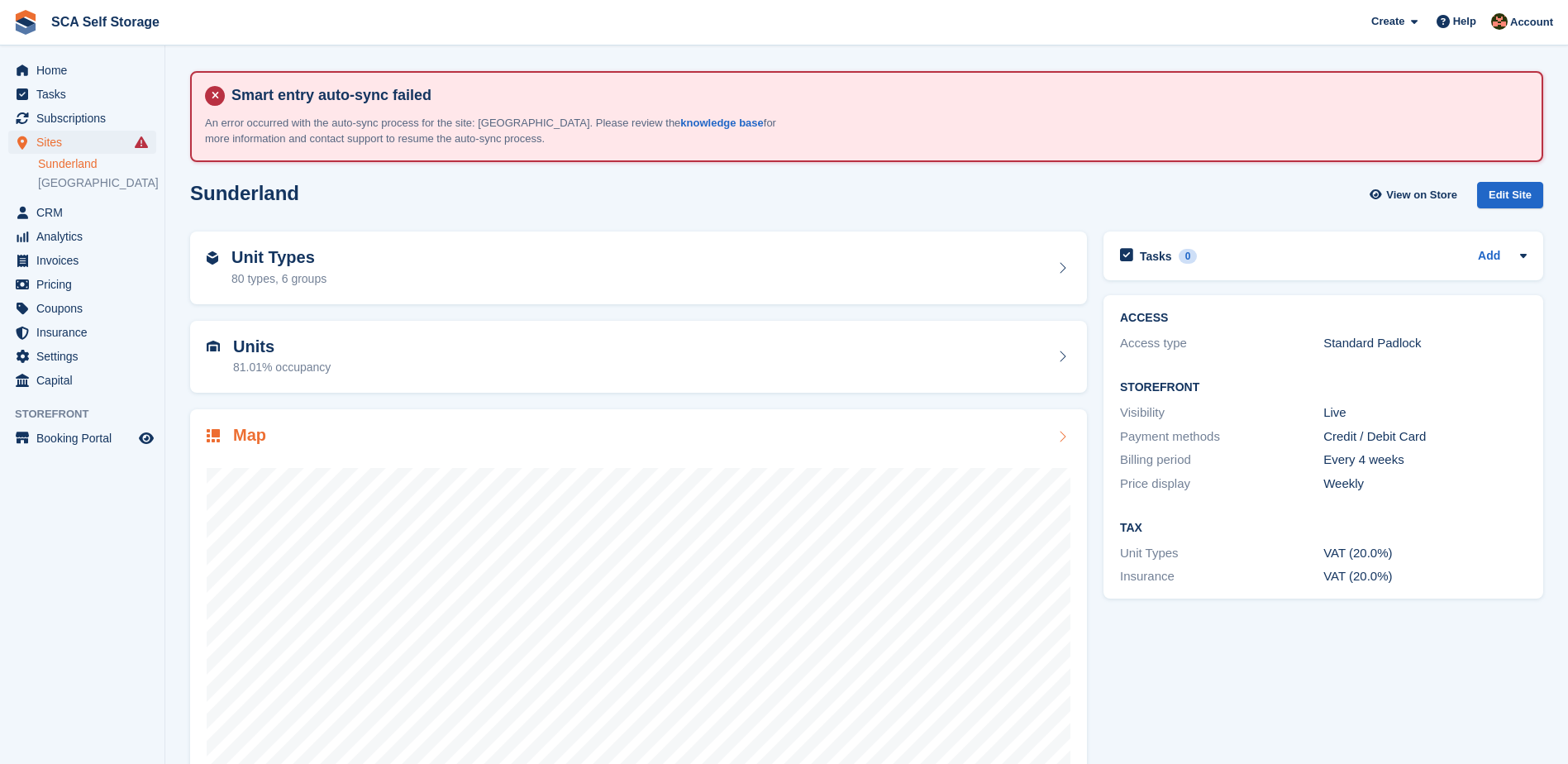
click at [228, 446] on div "Map" at bounding box center [236, 437] width 60 height 22
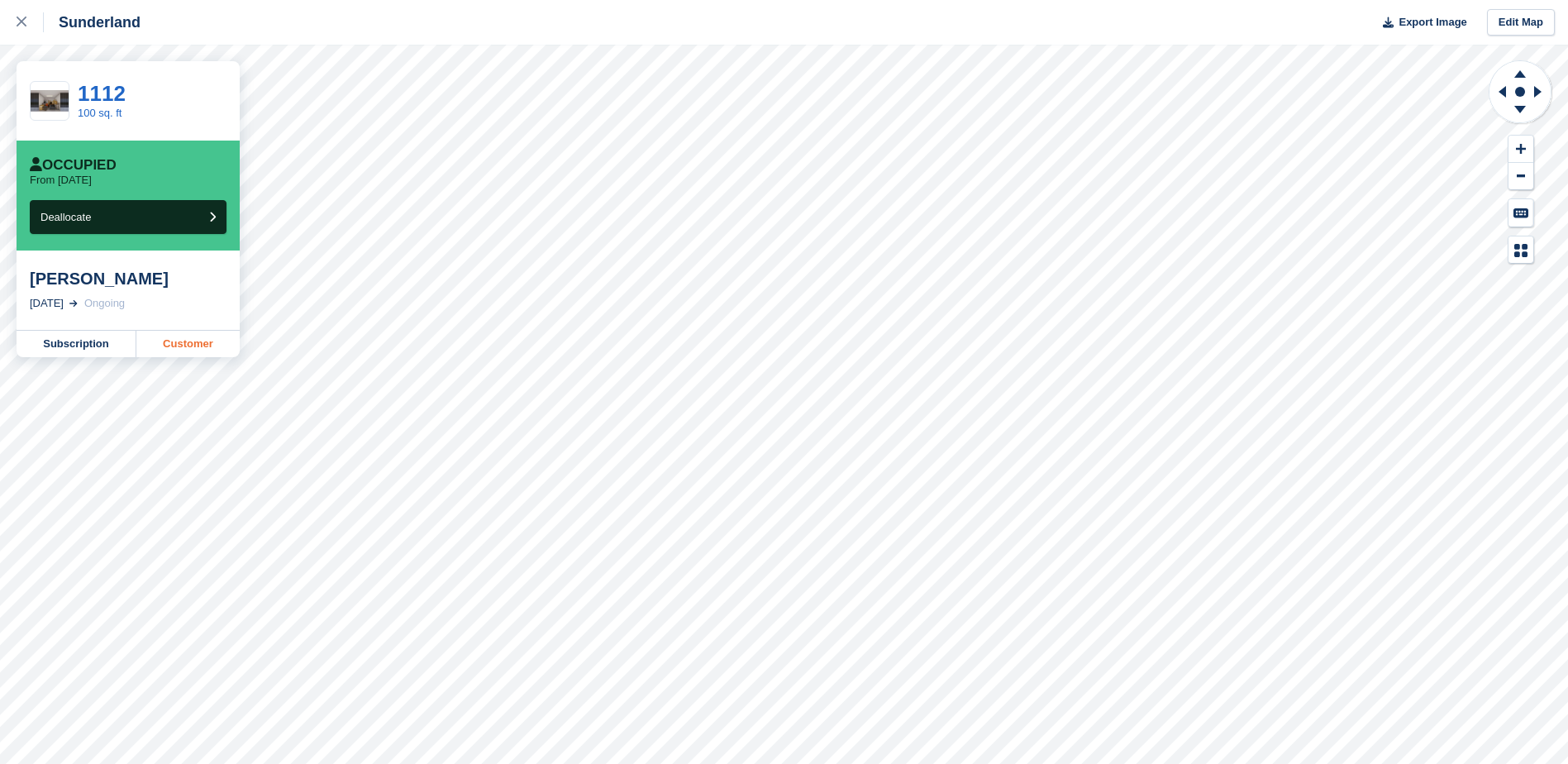
click at [195, 348] on link "Customer" at bounding box center [188, 344] width 104 height 27
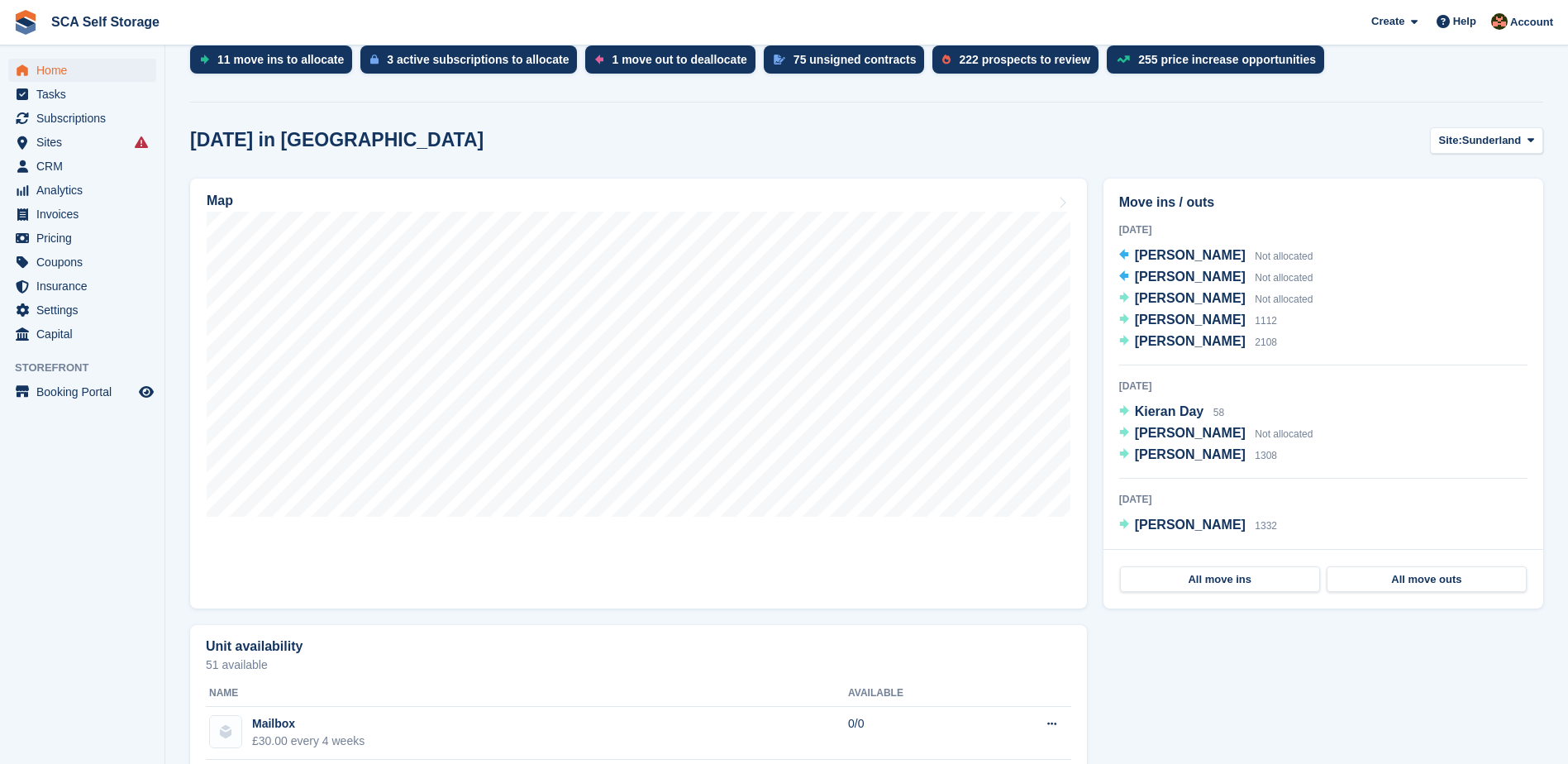
scroll to position [475, 0]
click at [1143, 339] on span "[PERSON_NAME]" at bounding box center [1190, 339] width 111 height 14
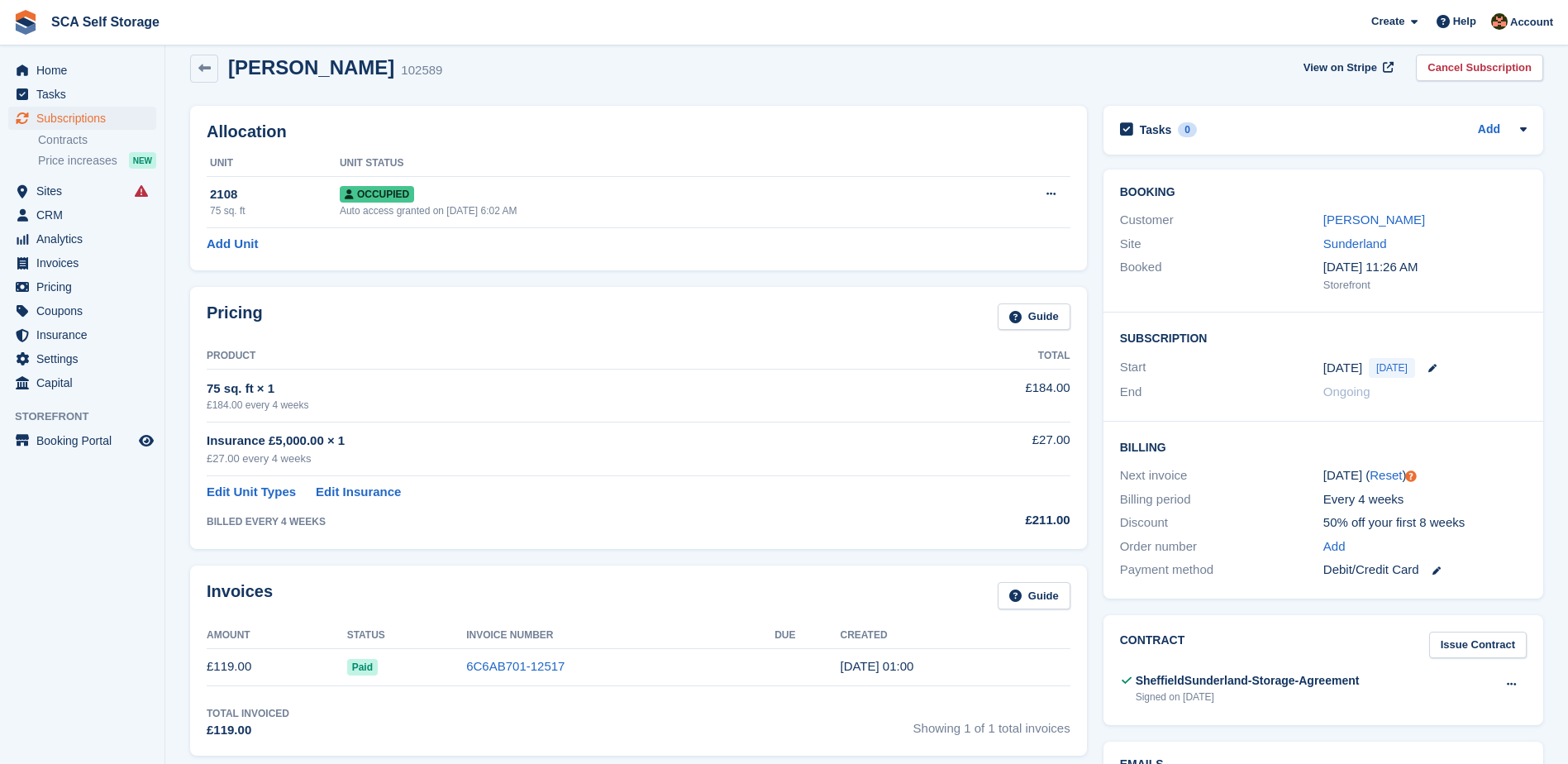
scroll to position [124, 0]
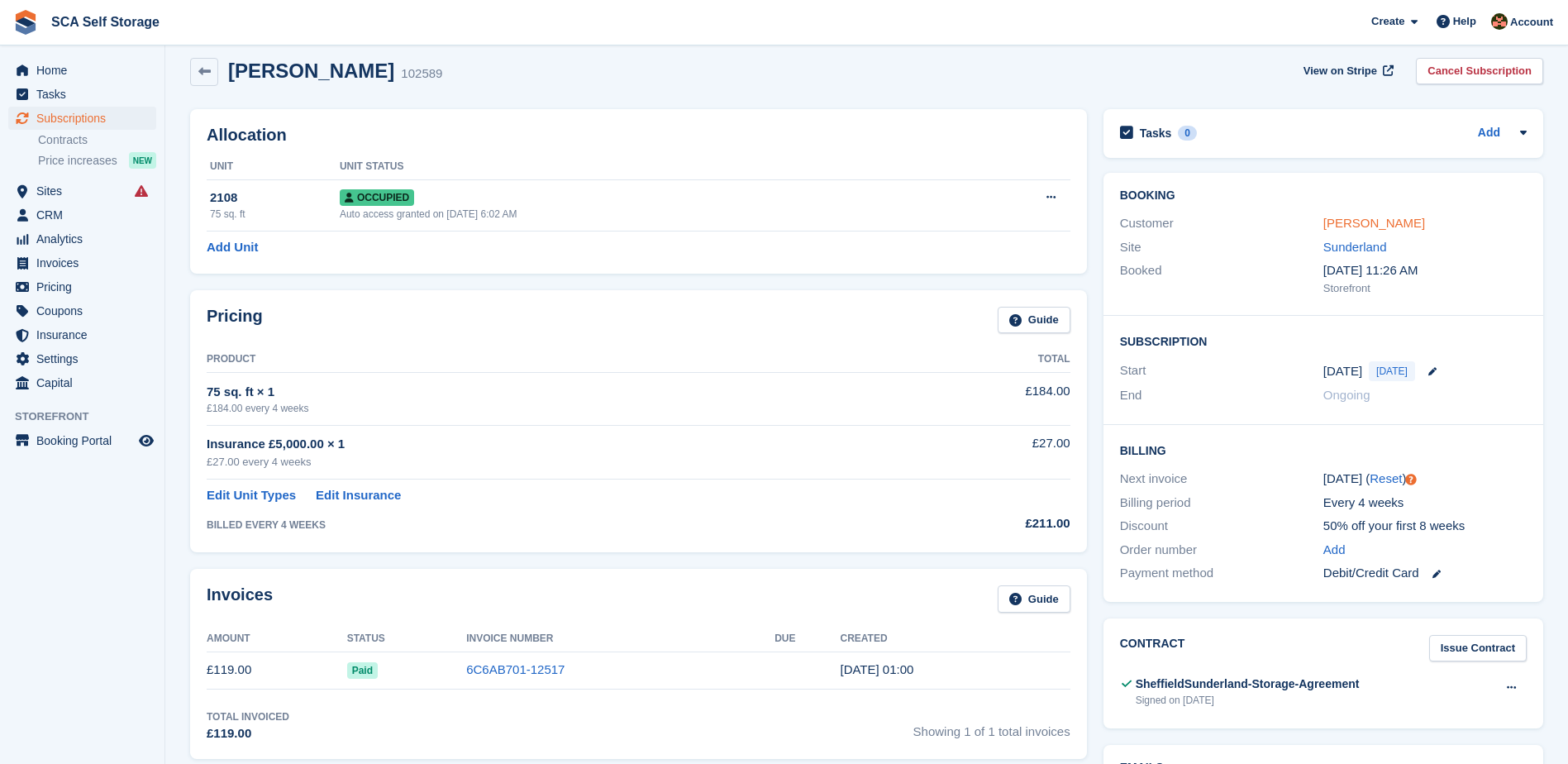
click at [1381, 222] on link "[PERSON_NAME]" at bounding box center [1374, 222] width 102 height 14
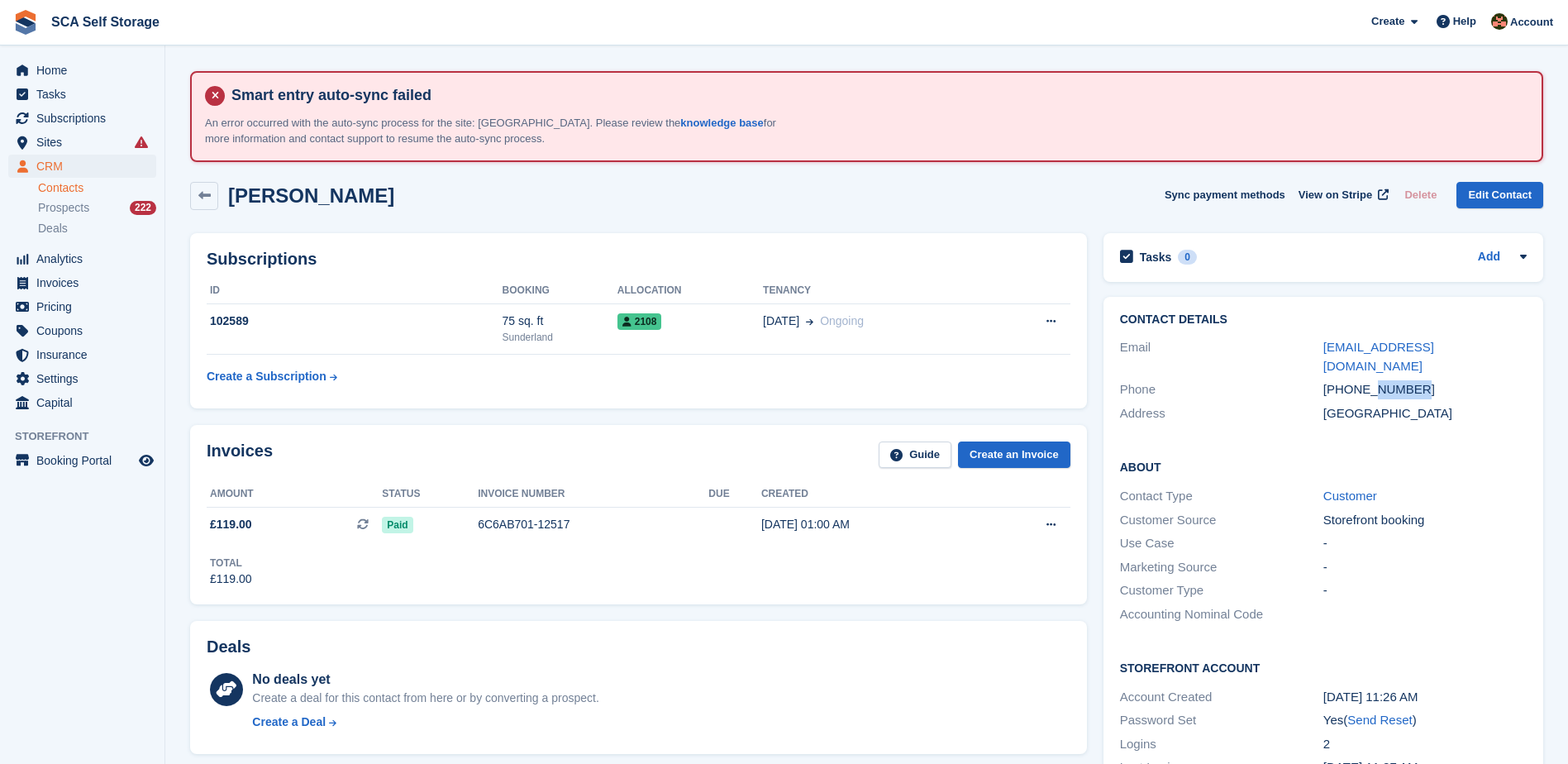
drag, startPoint x: 1413, startPoint y: 366, endPoint x: 1371, endPoint y: 373, distance: 42.6
click at [1371, 381] on div "+447902781280" at bounding box center [1425, 390] width 204 height 19
click at [70, 72] on span "Home" at bounding box center [86, 70] width 99 height 23
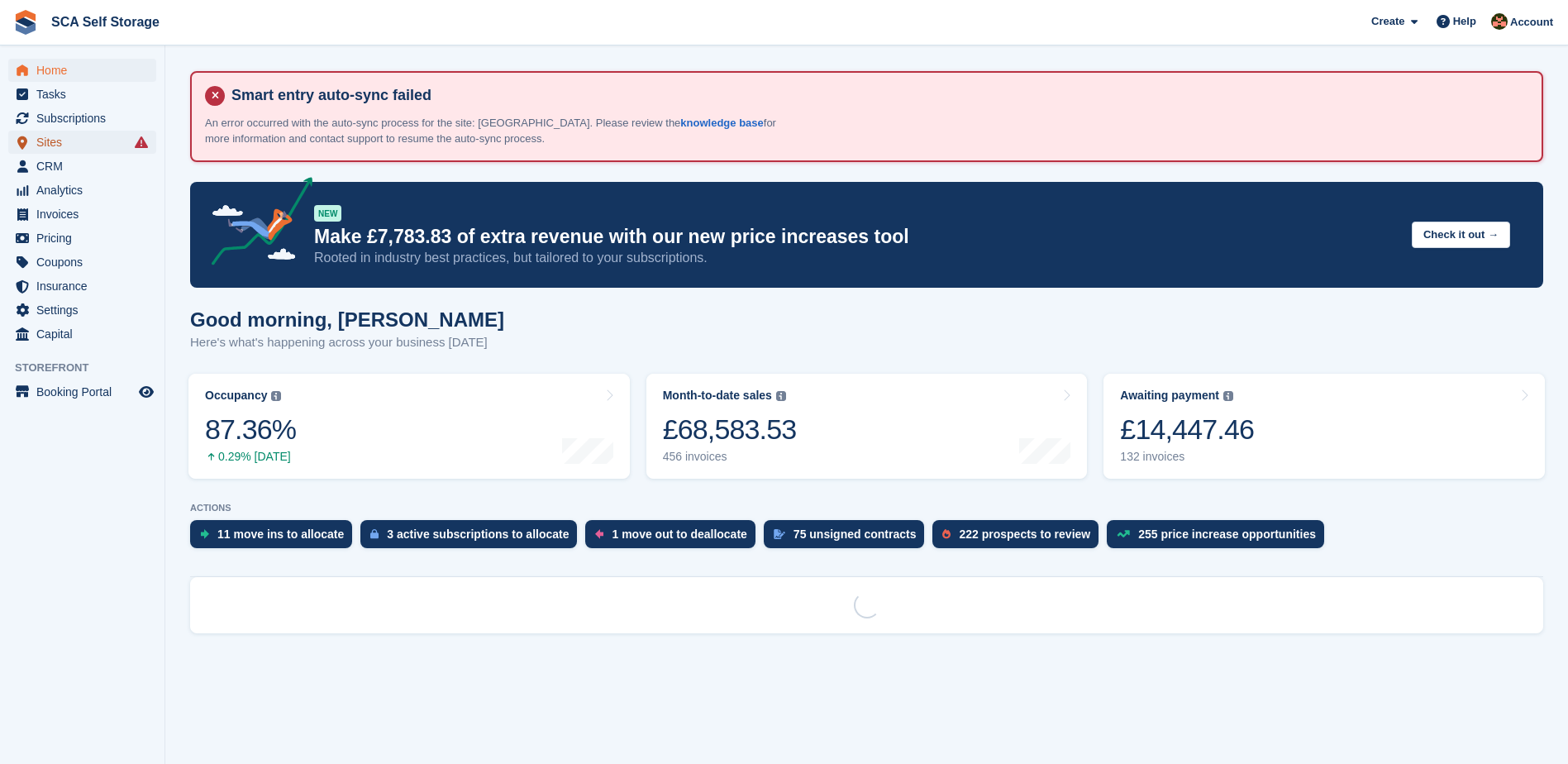
click at [109, 149] on span "Sites" at bounding box center [86, 141] width 99 height 23
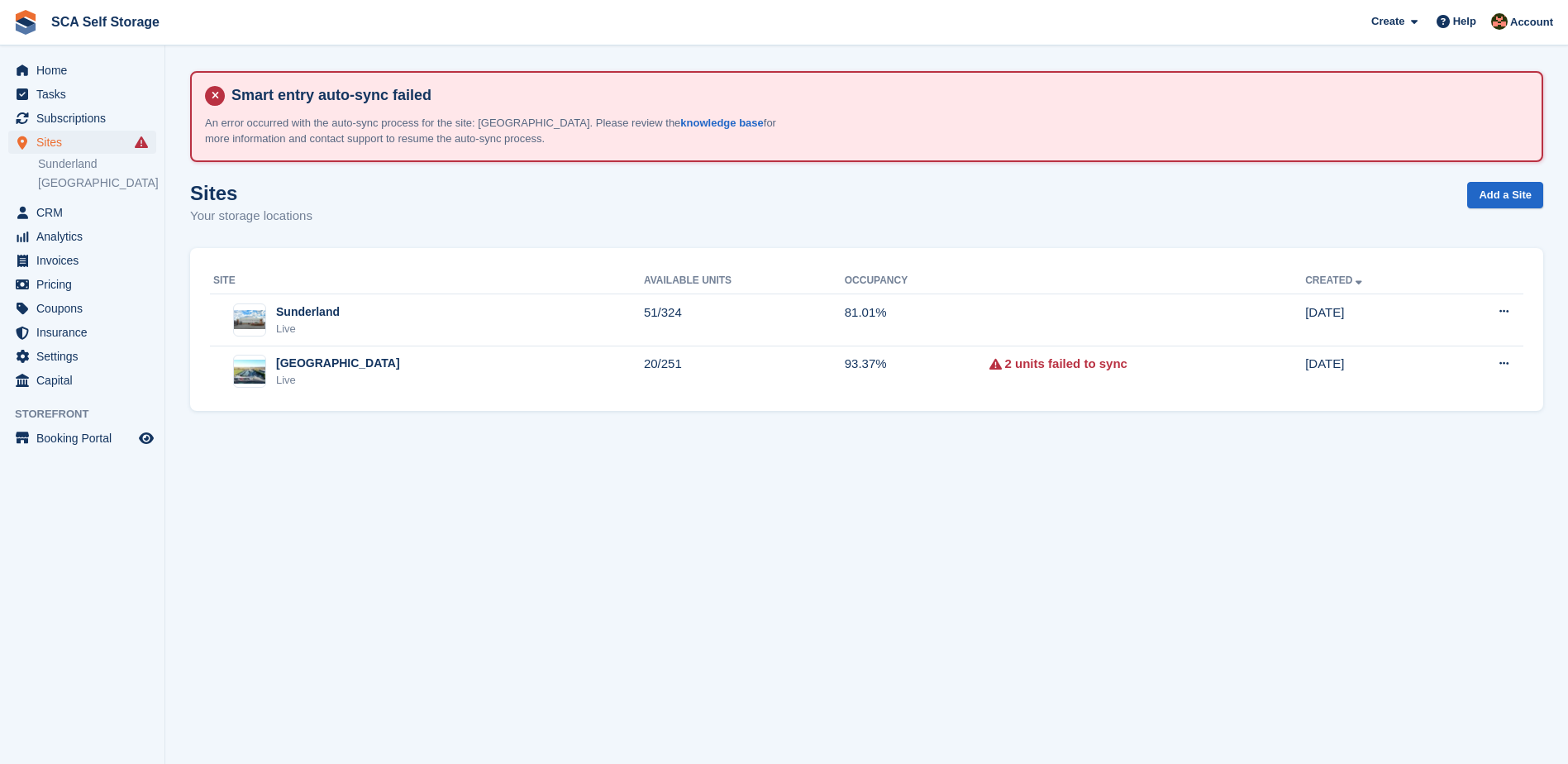
click at [101, 65] on span "Home" at bounding box center [86, 70] width 99 height 23
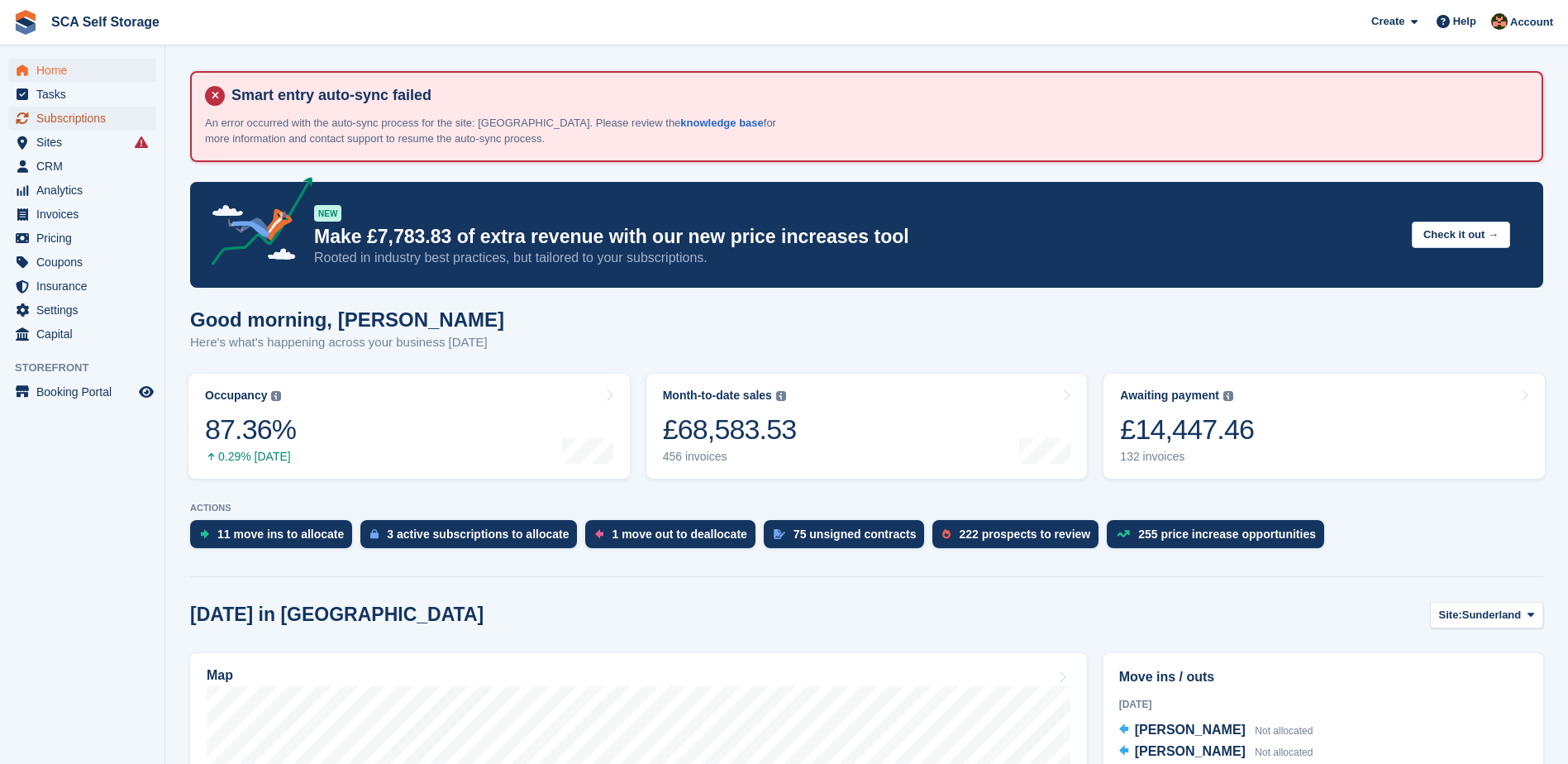
click at [72, 122] on span "Subscriptions" at bounding box center [86, 117] width 99 height 23
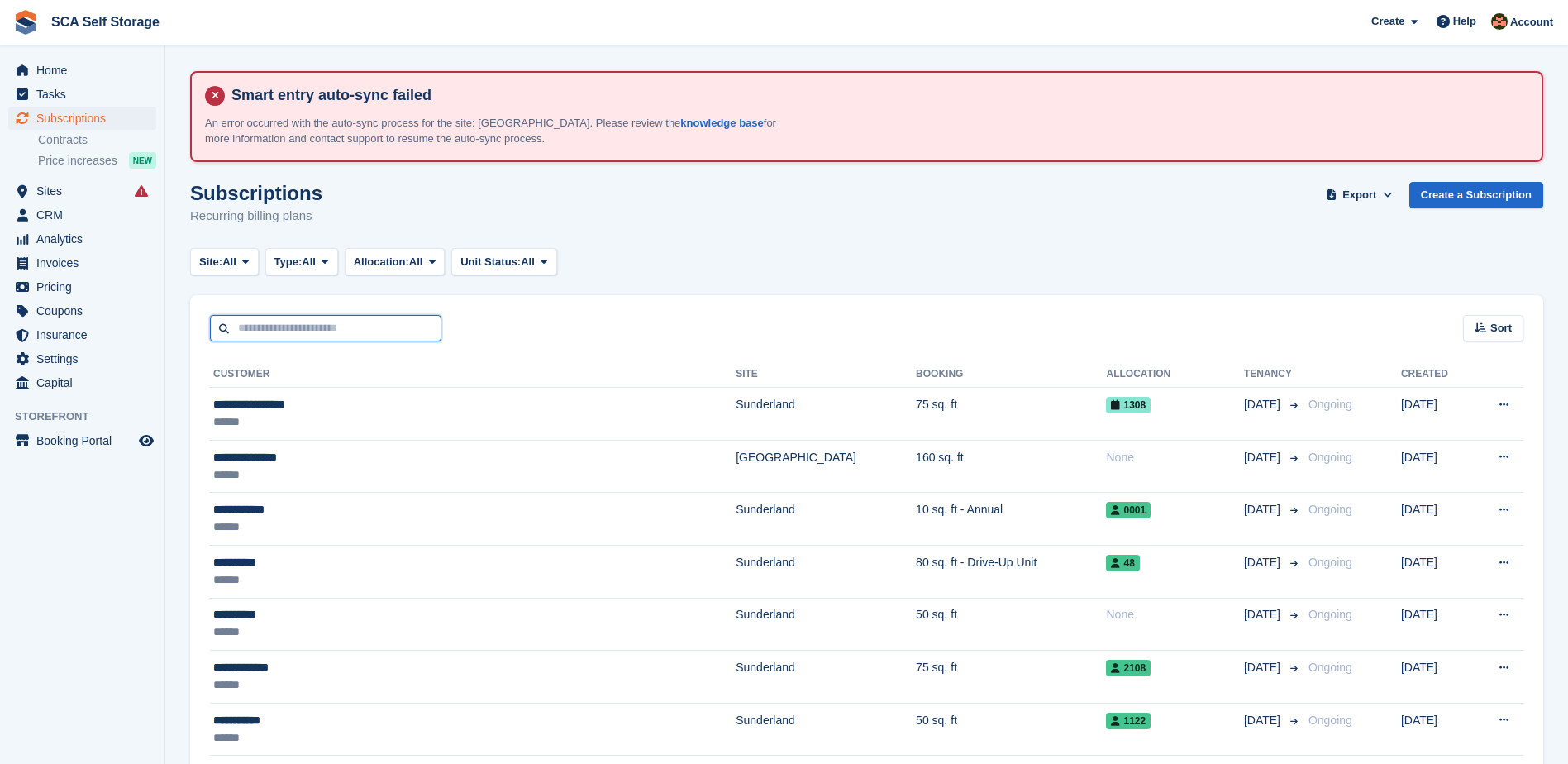
drag, startPoint x: 323, startPoint y: 331, endPoint x: 322, endPoint y: 321, distance: 10.0
click at [323, 331] on input "text" at bounding box center [326, 328] width 231 height 28
type input "********"
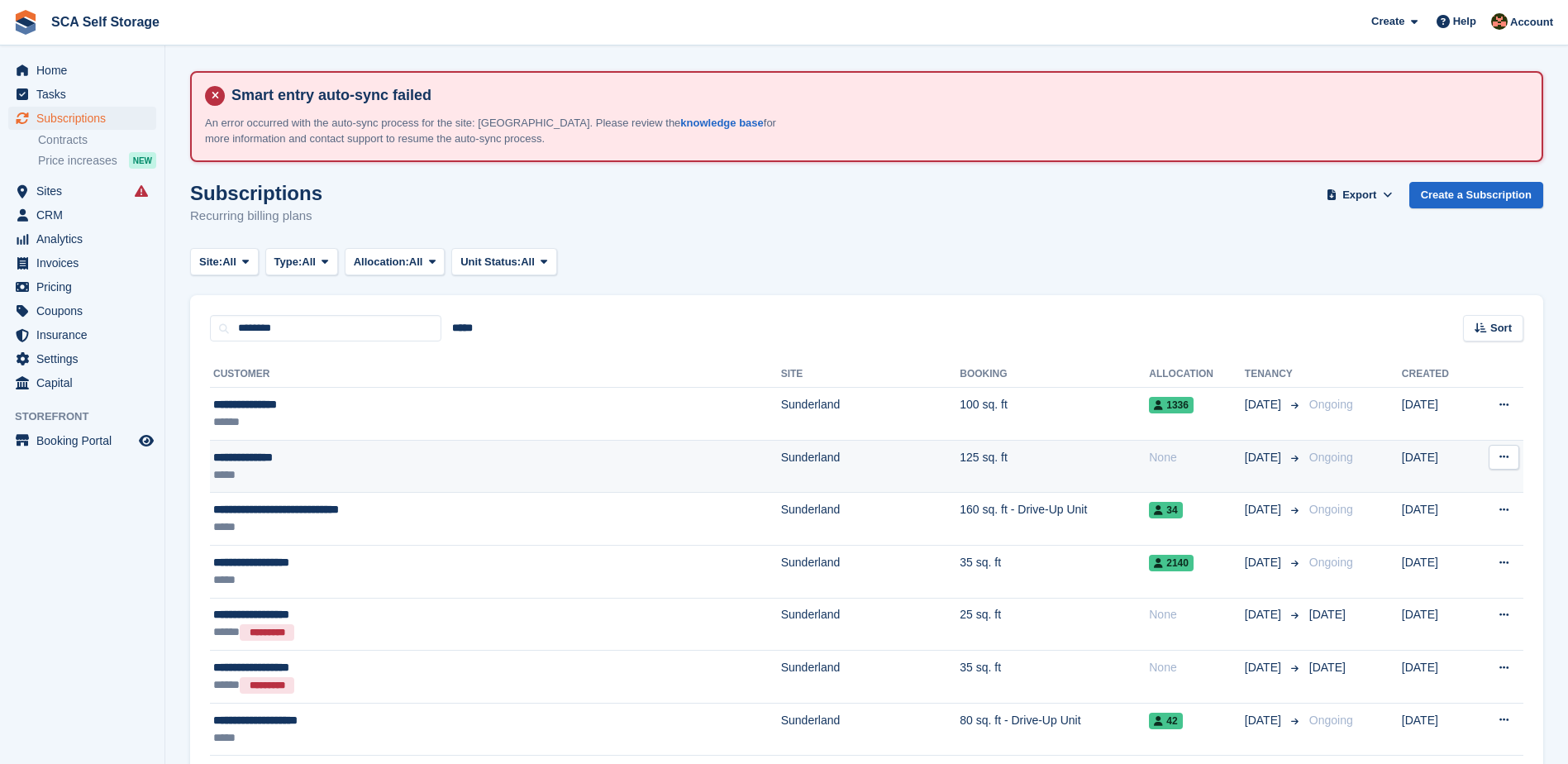
click at [781, 462] on td "Sunderland" at bounding box center [871, 467] width 180 height 53
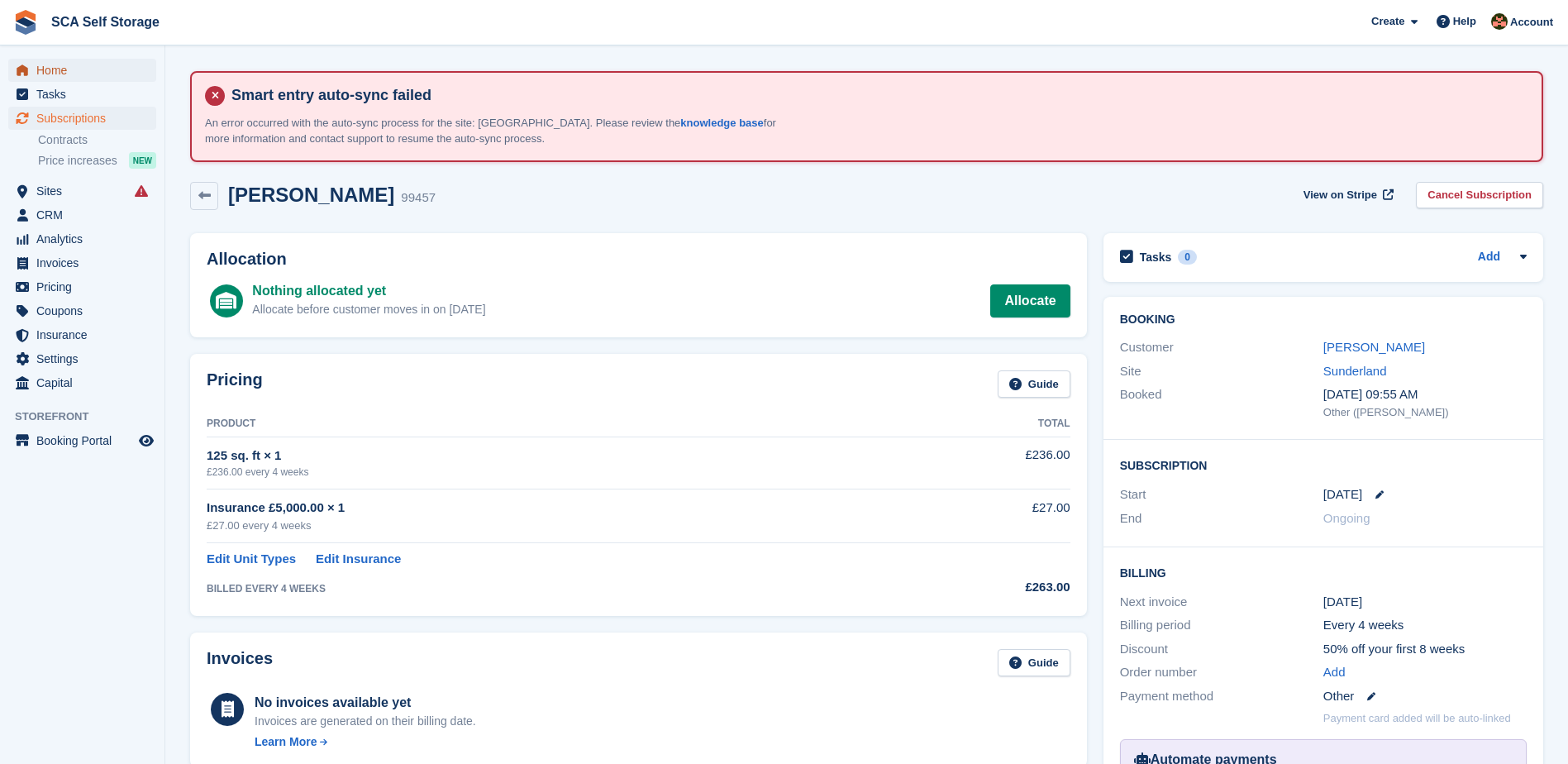
click at [112, 72] on span "Home" at bounding box center [86, 70] width 99 height 23
